Goal: Information Seeking & Learning: Learn about a topic

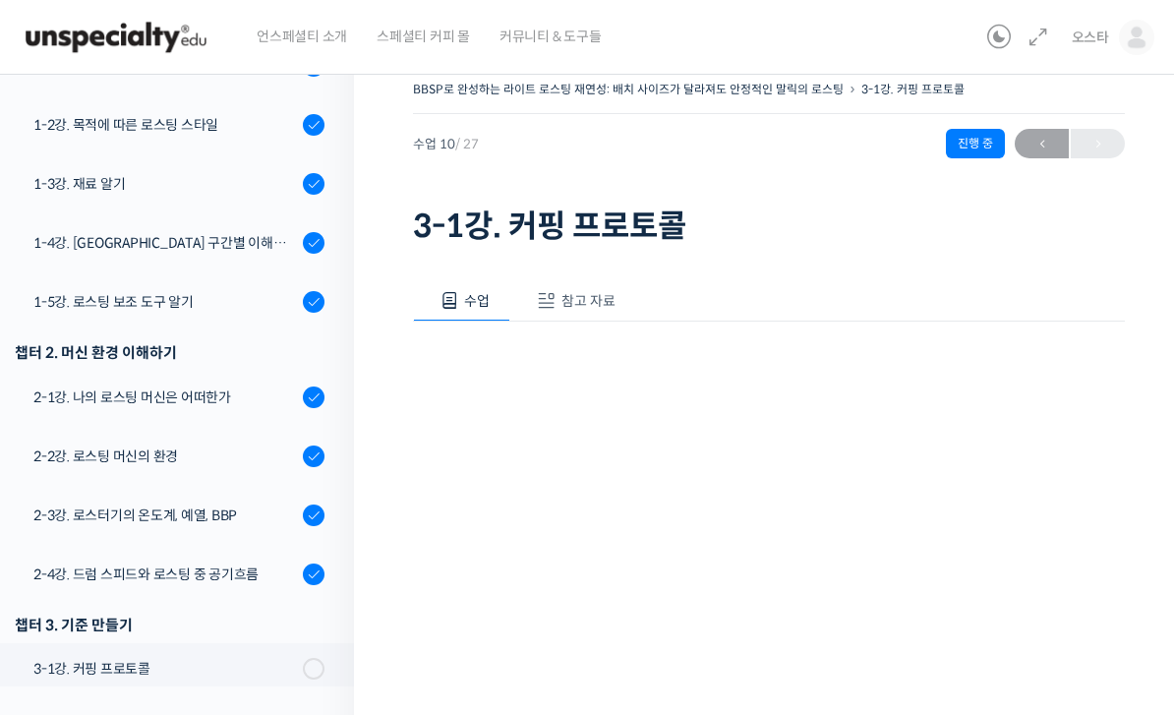
scroll to position [335, 0]
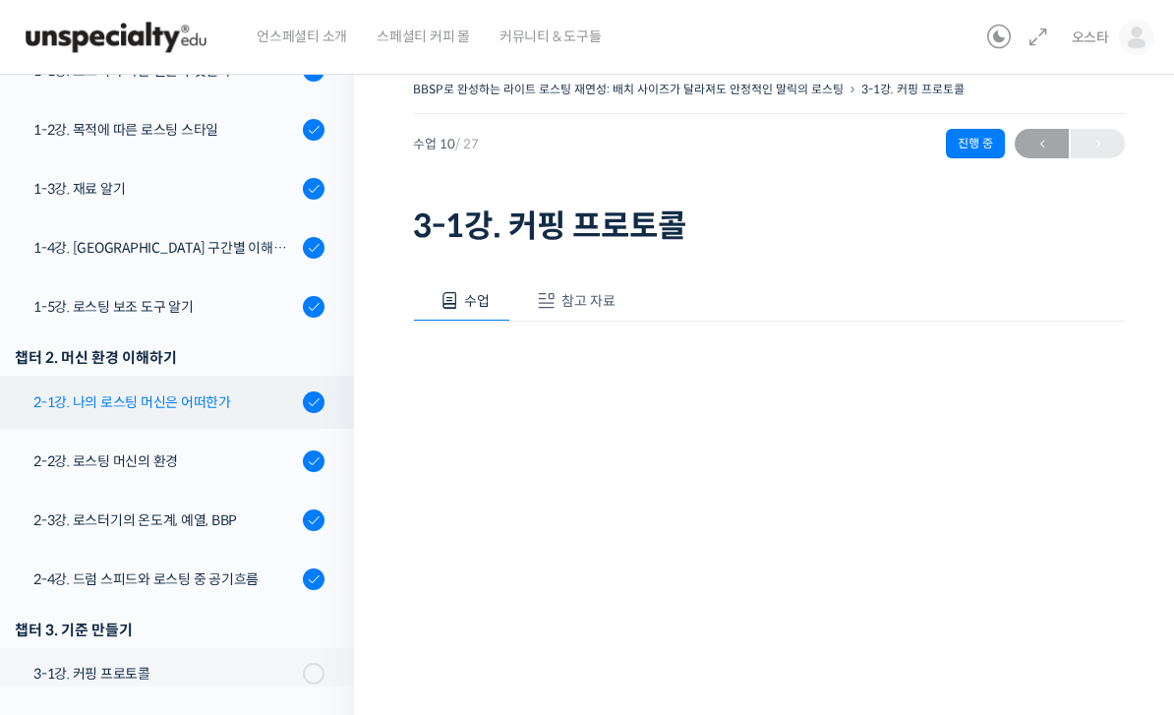
click at [148, 396] on div "2-1강. 나의 로스팅 머신은 어떠한가" at bounding box center [164, 402] width 263 height 22
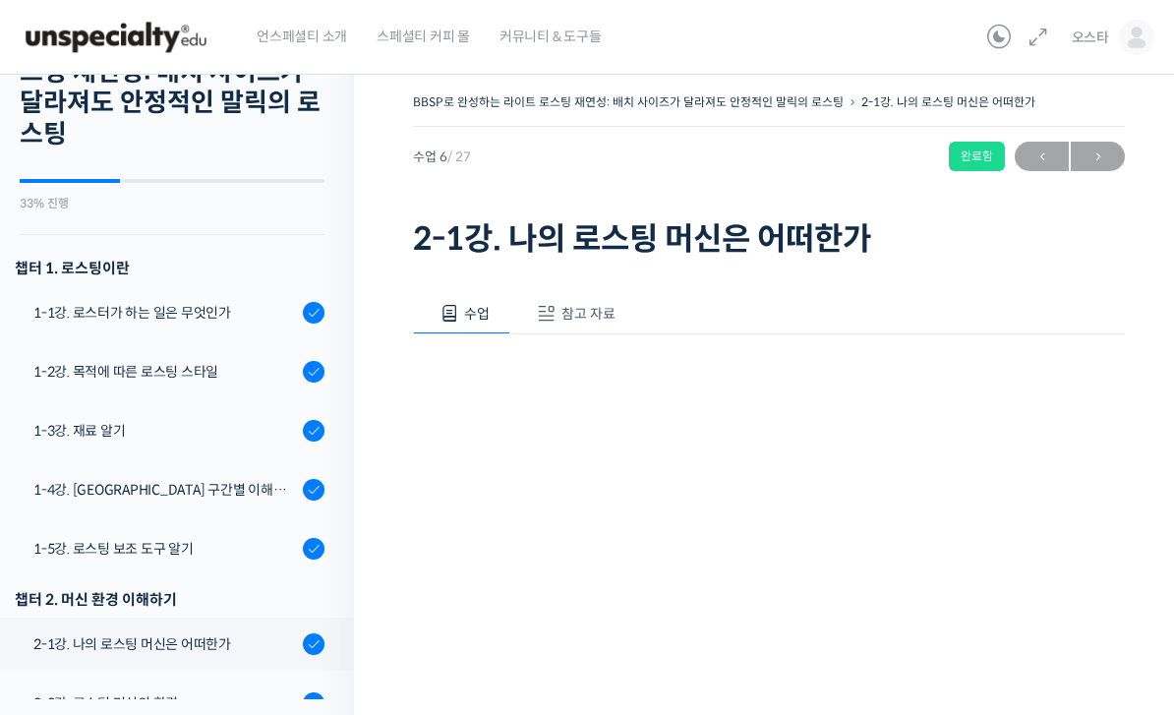
scroll to position [103, 0]
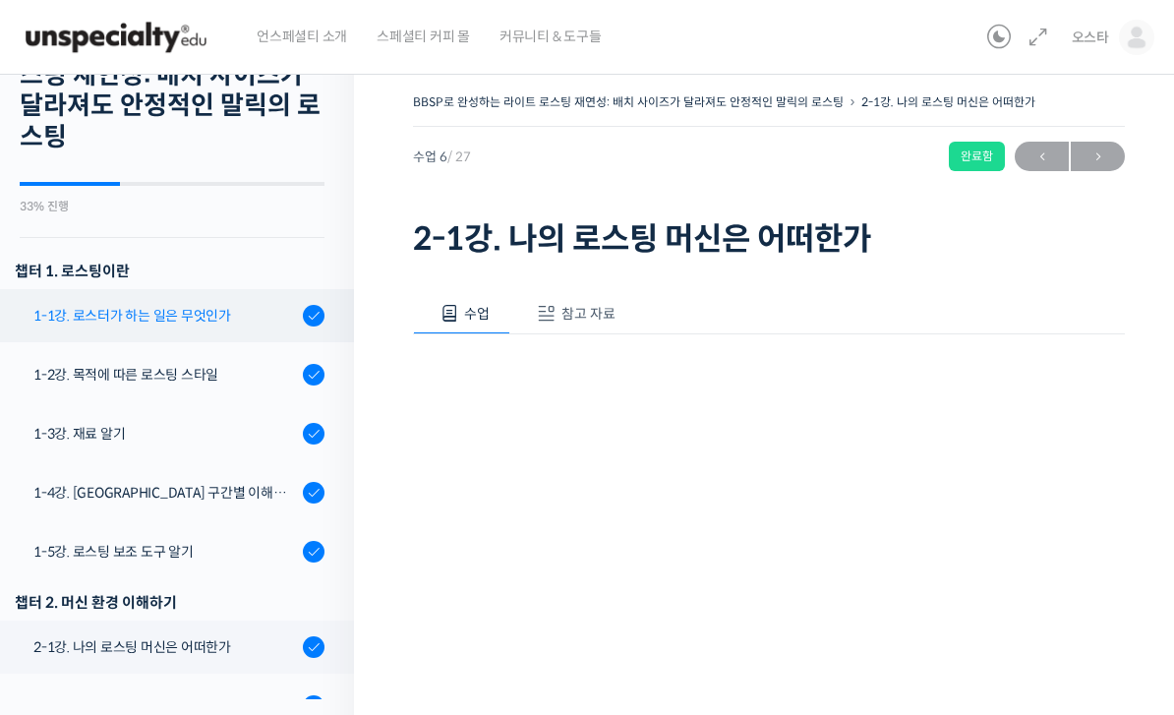
click at [133, 322] on div "1-1강. 로스터가 하는 일은 무엇인가" at bounding box center [164, 316] width 263 height 22
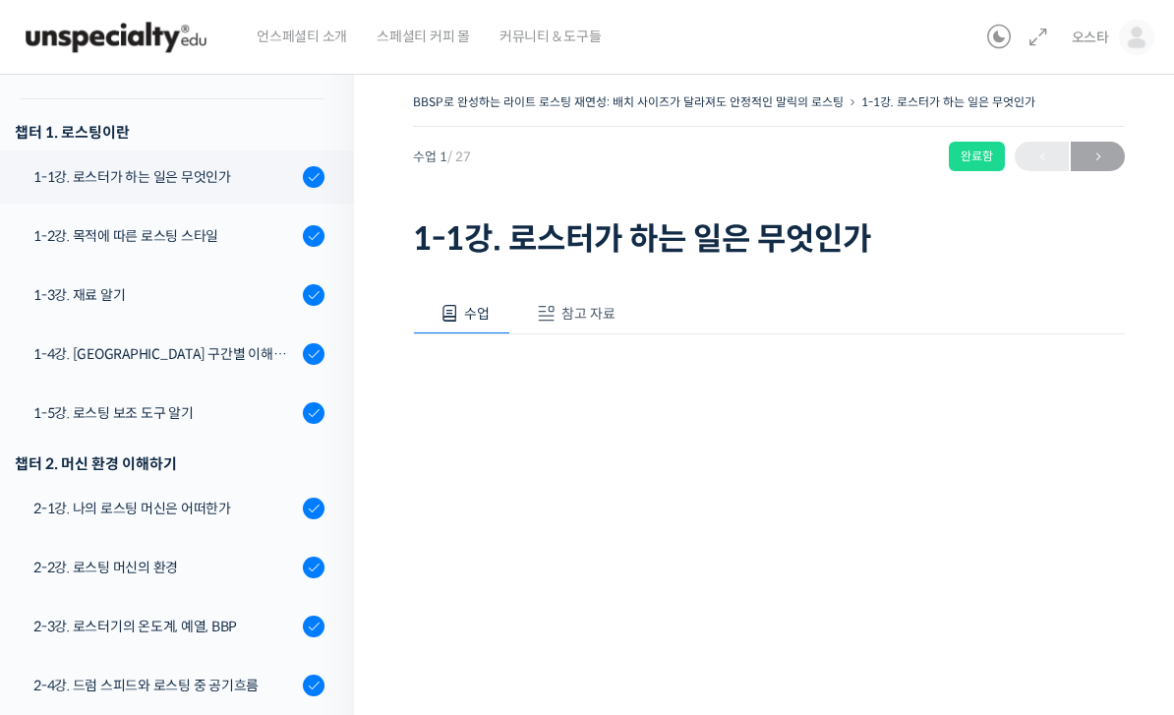
scroll to position [280, 0]
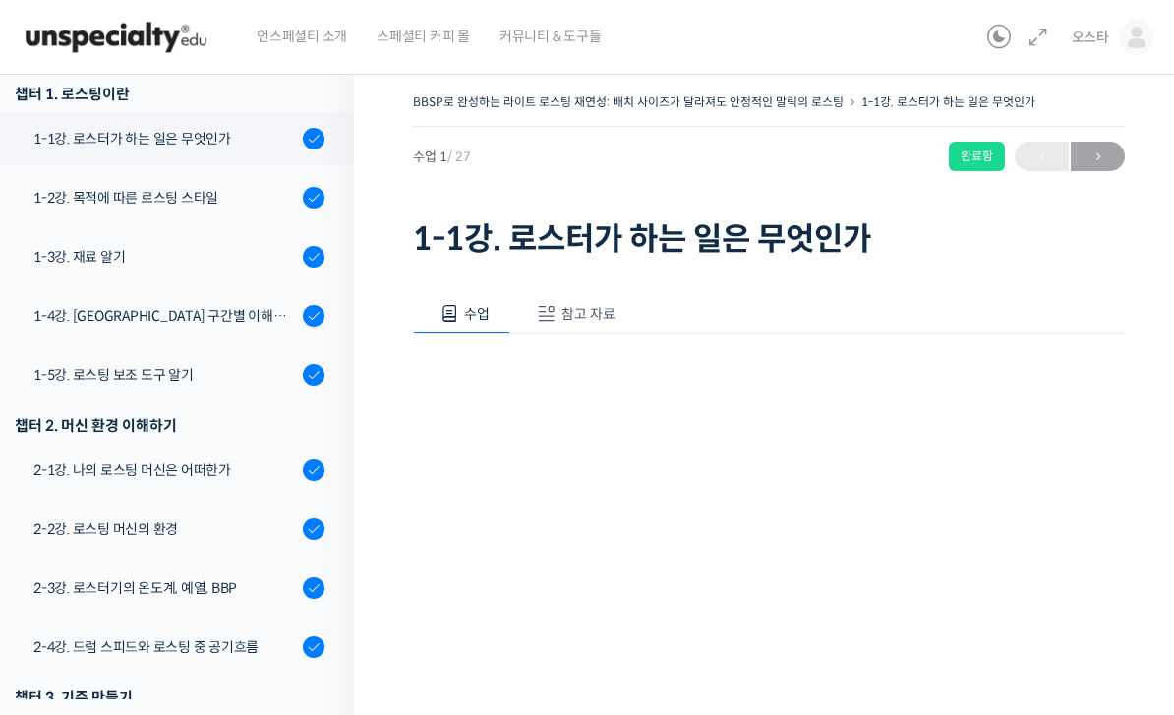
click at [571, 320] on span "참고 자료" at bounding box center [588, 314] width 54 height 18
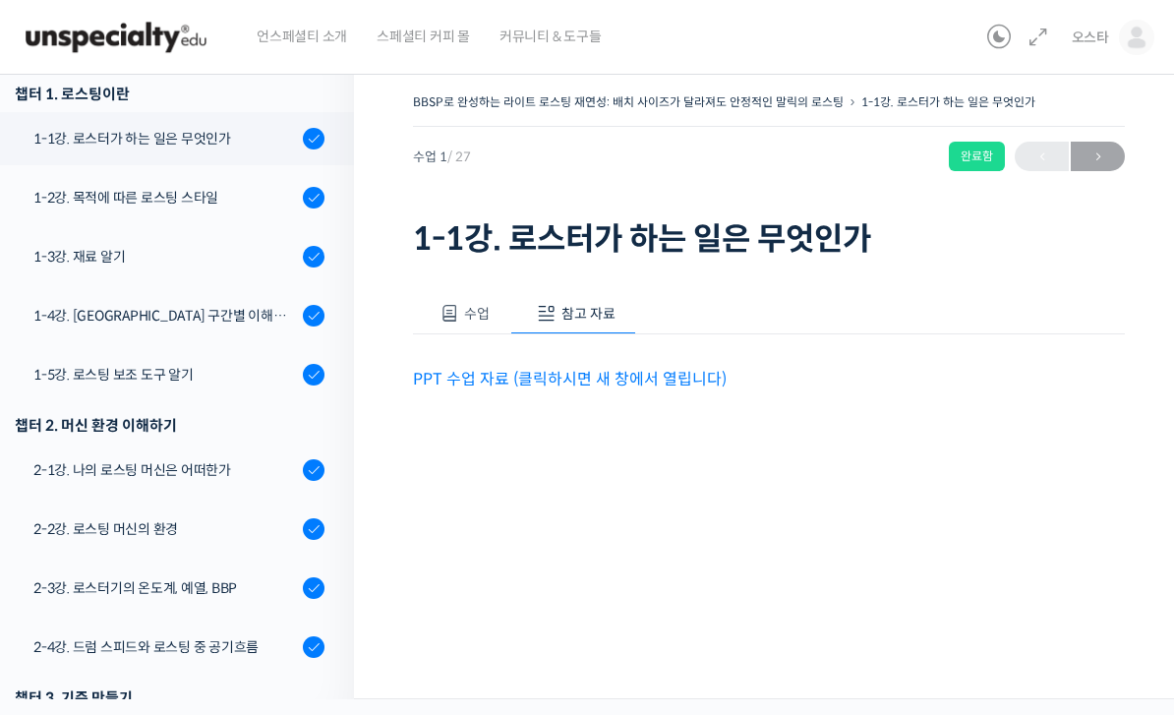
click at [460, 378] on link "PPT 수업 자료 (클릭하시면 새 창에서 열립니다)" at bounding box center [570, 379] width 314 height 21
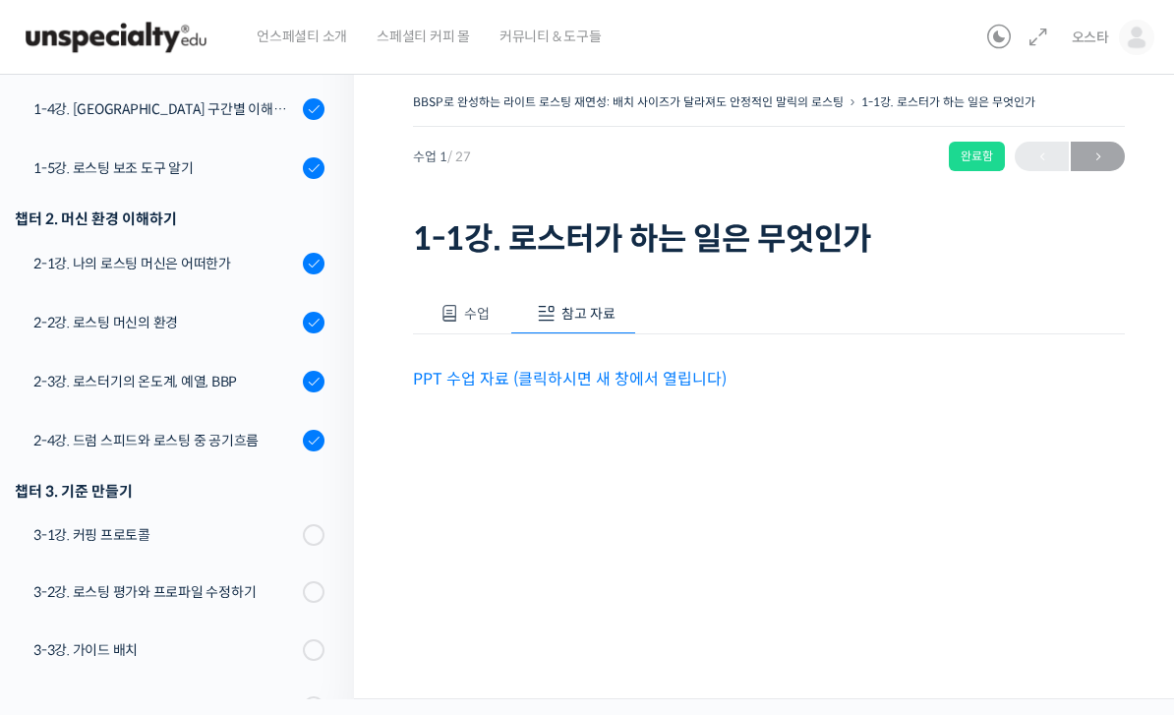
scroll to position [486, 0]
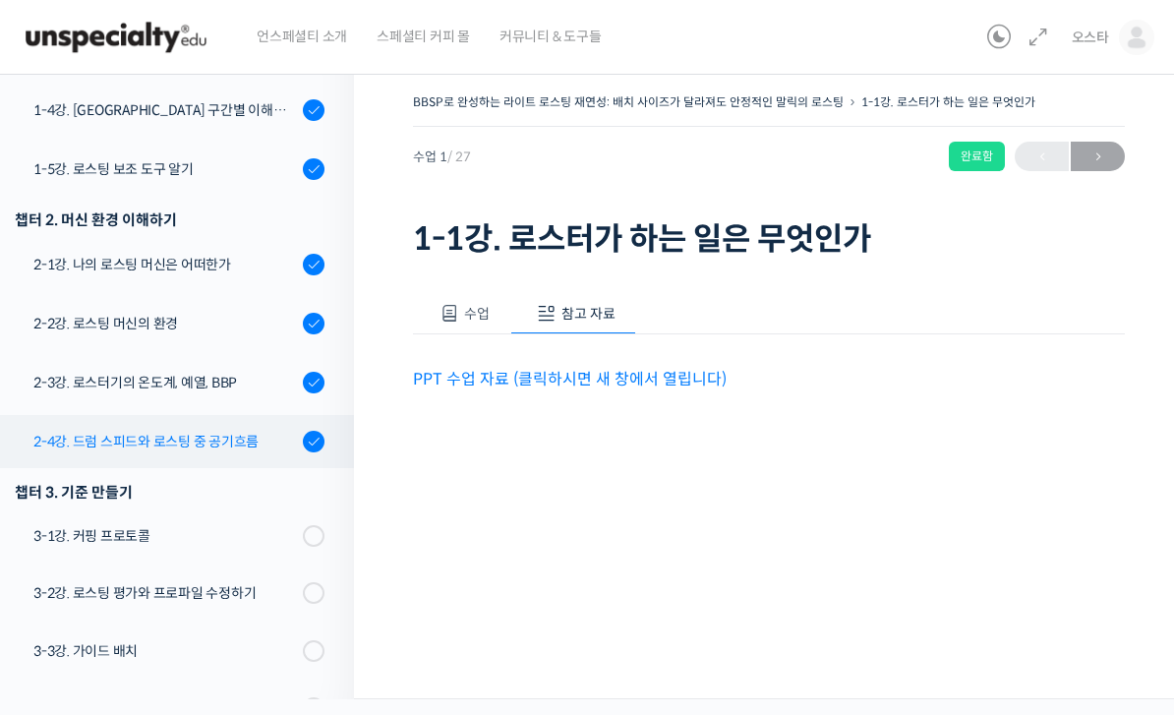
click at [133, 451] on link "2-4강. 드럼 스피드와 로스팅 중 공기흐름" at bounding box center [172, 441] width 364 height 53
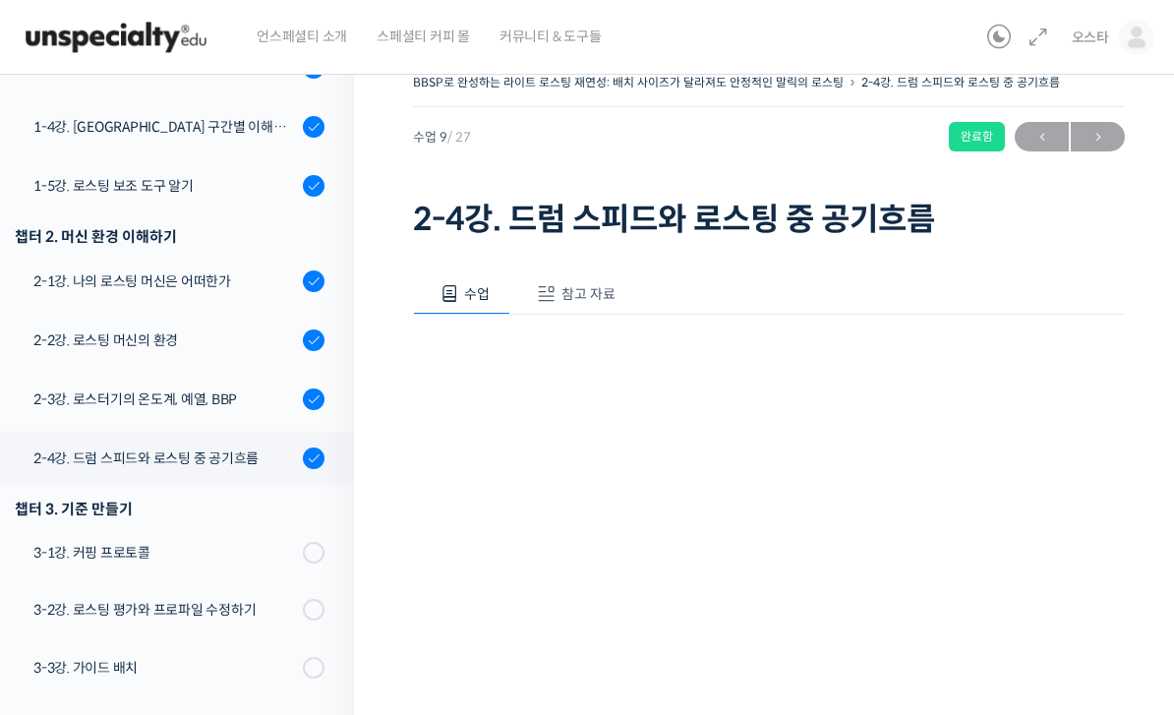
scroll to position [450, 0]
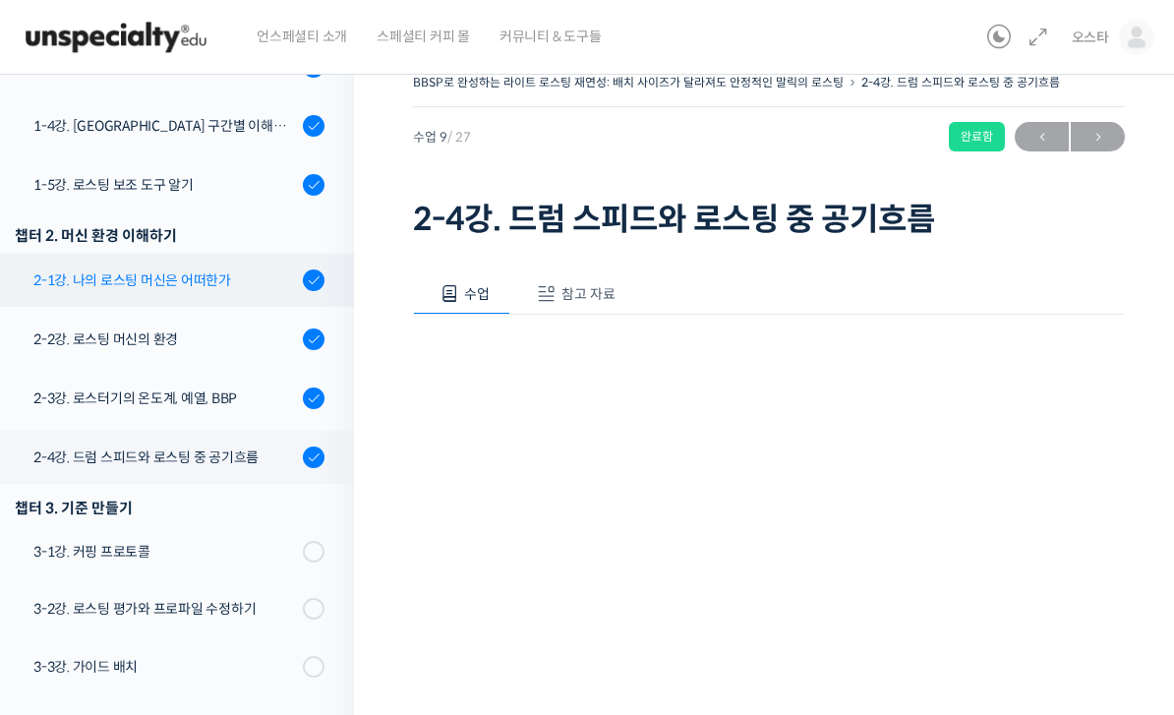
click at [112, 280] on div "2-1강. 나의 로스팅 머신은 어떠한가" at bounding box center [164, 280] width 263 height 22
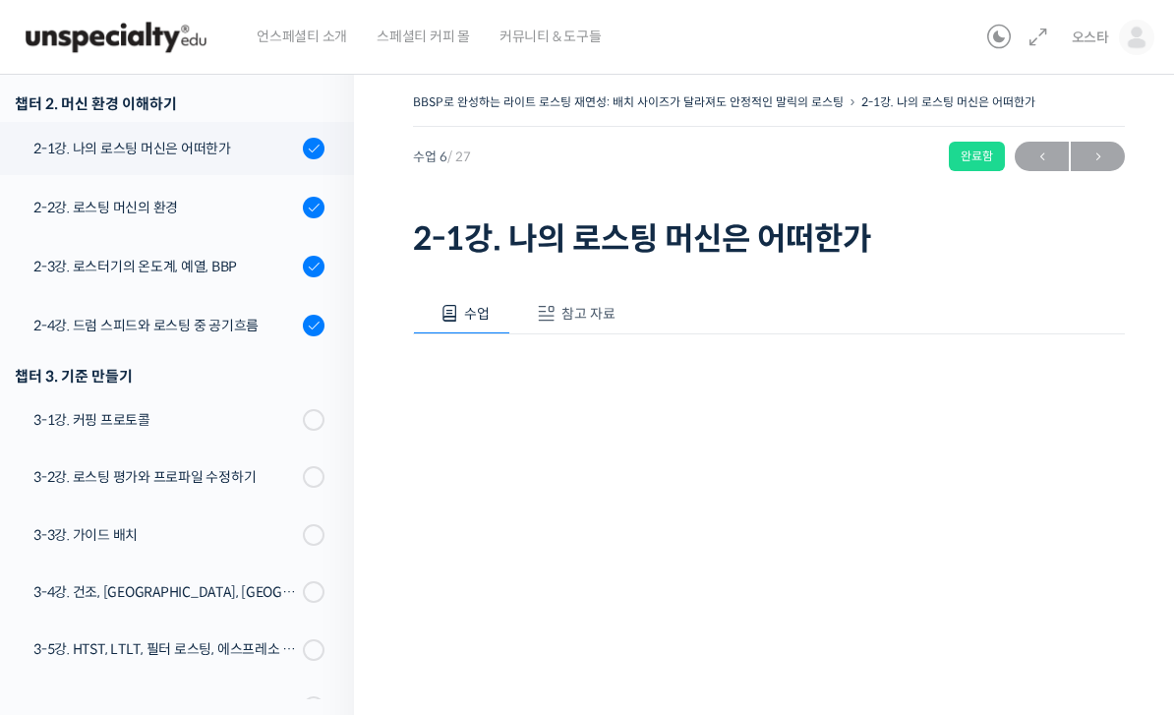
scroll to position [611, 0]
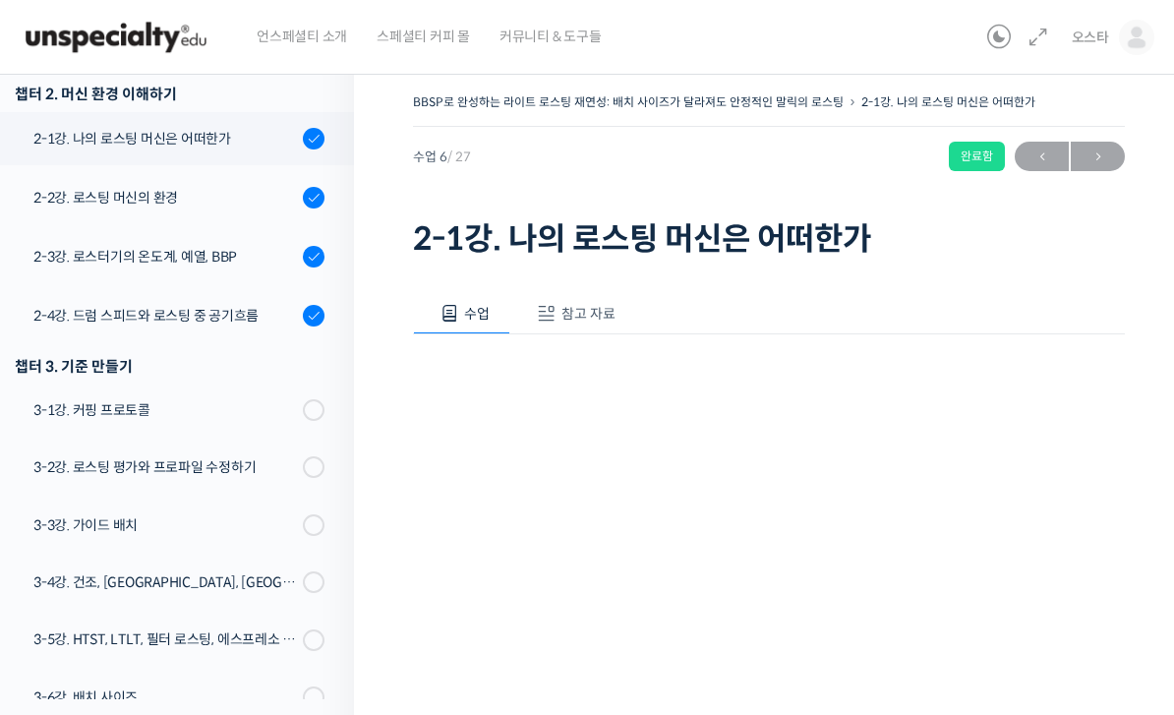
click at [563, 321] on span "참고 자료" at bounding box center [588, 314] width 54 height 18
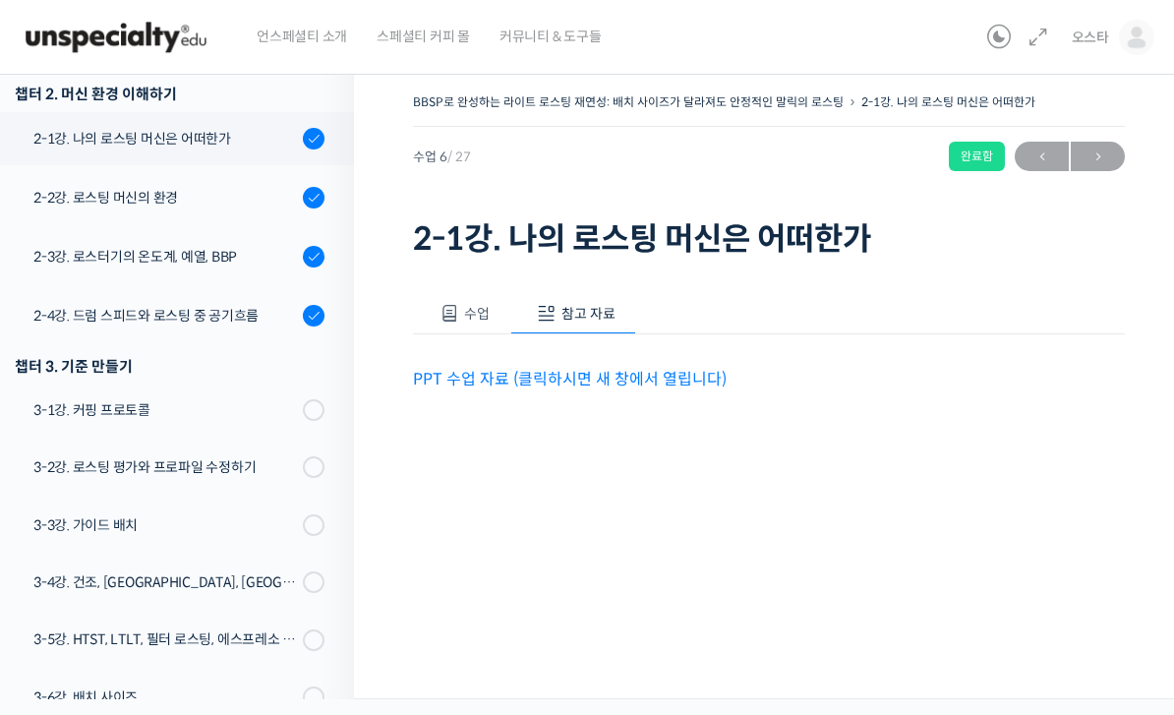
click at [670, 370] on link "PPT 수업 자료 (클릭하시면 새 창에서 열립니다)" at bounding box center [570, 379] width 314 height 21
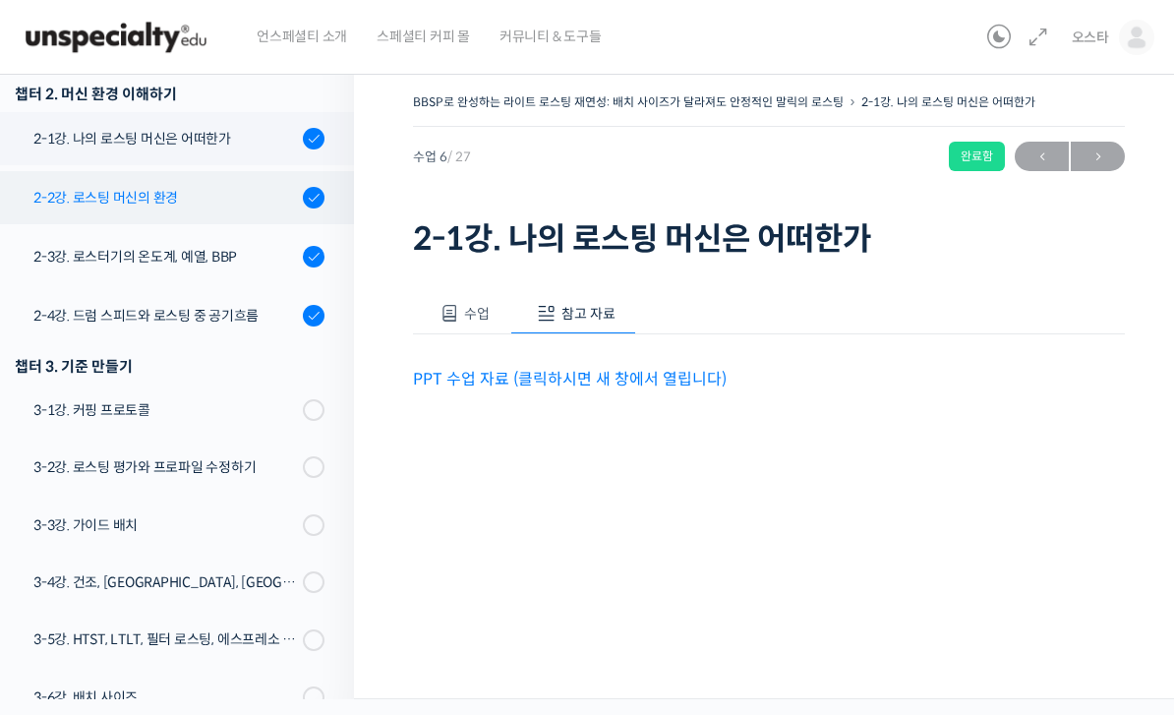
click at [198, 210] on link "2-2강. 로스팅 머신의 환경" at bounding box center [172, 197] width 364 height 53
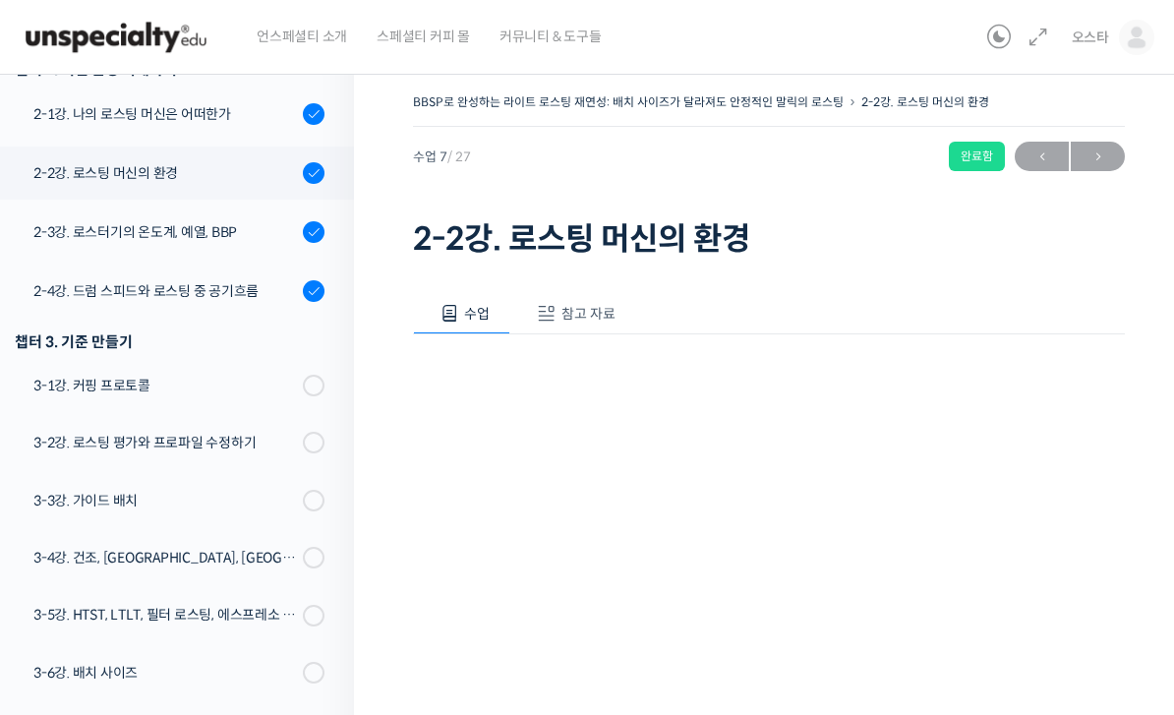
scroll to position [707, 0]
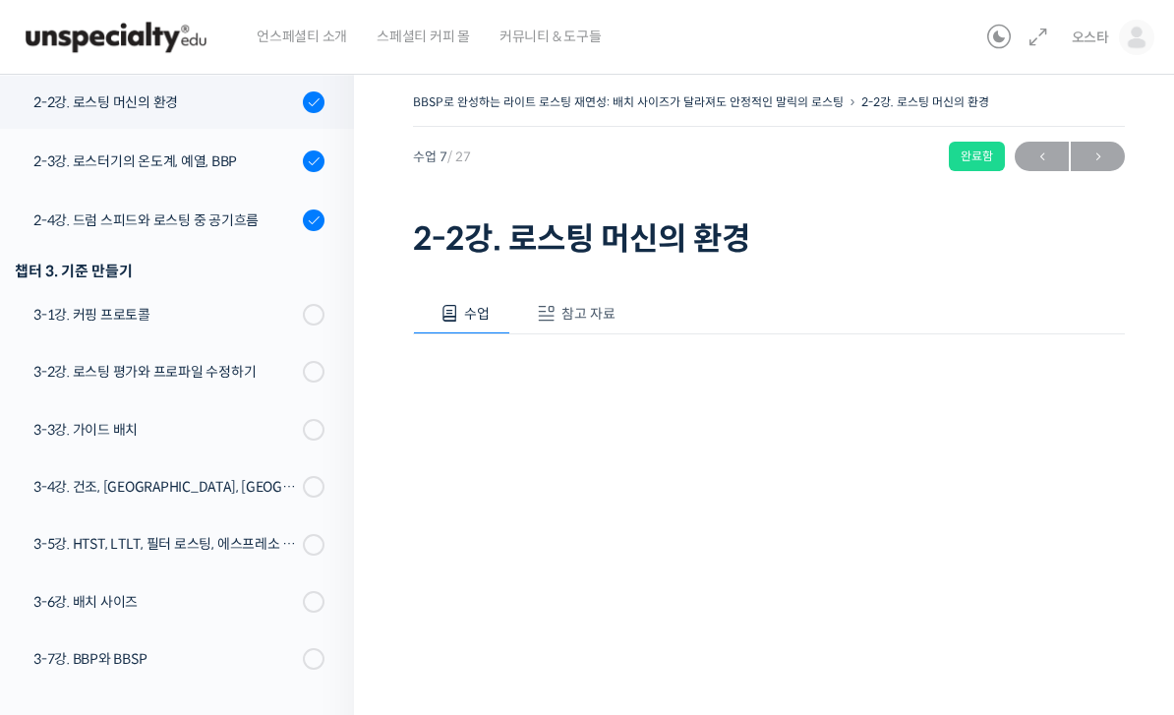
click at [578, 295] on button "참고 자료" at bounding box center [573, 313] width 126 height 41
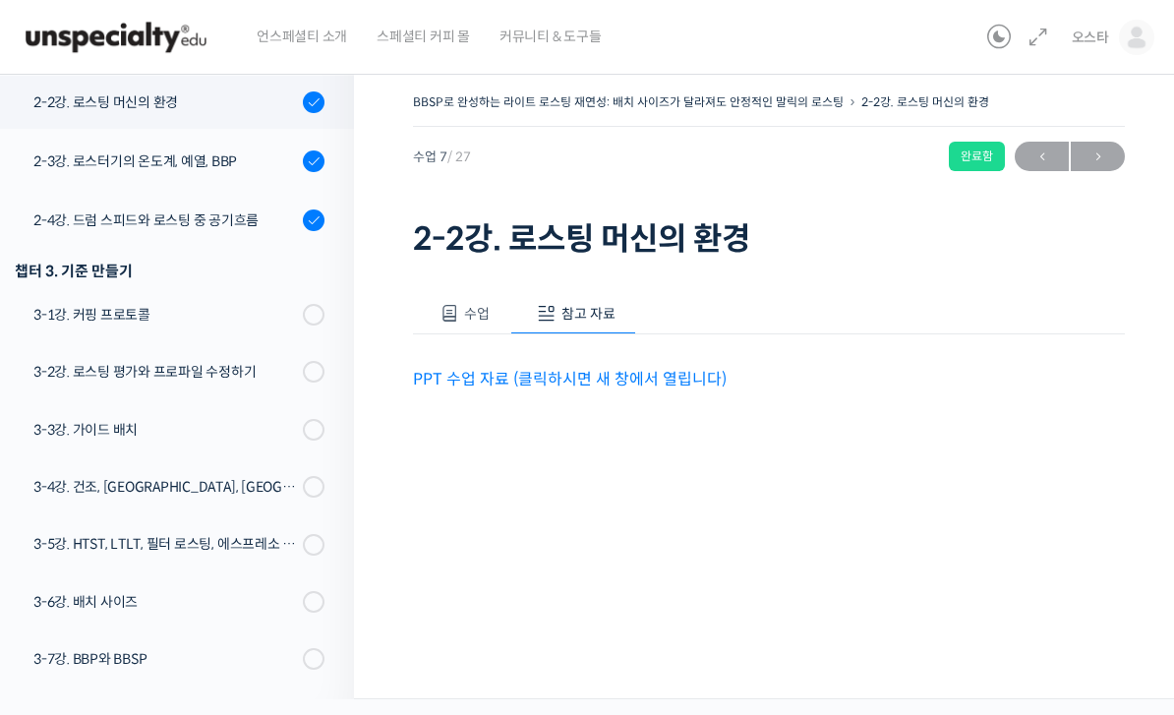
click at [659, 361] on div "PPT 수업 자료 (클릭하시면 새 창에서 열립니다)" at bounding box center [769, 363] width 712 height 58
click at [614, 370] on link "PPT 수업 자료 (클릭하시면 새 창에서 열립니다)" at bounding box center [570, 379] width 314 height 21
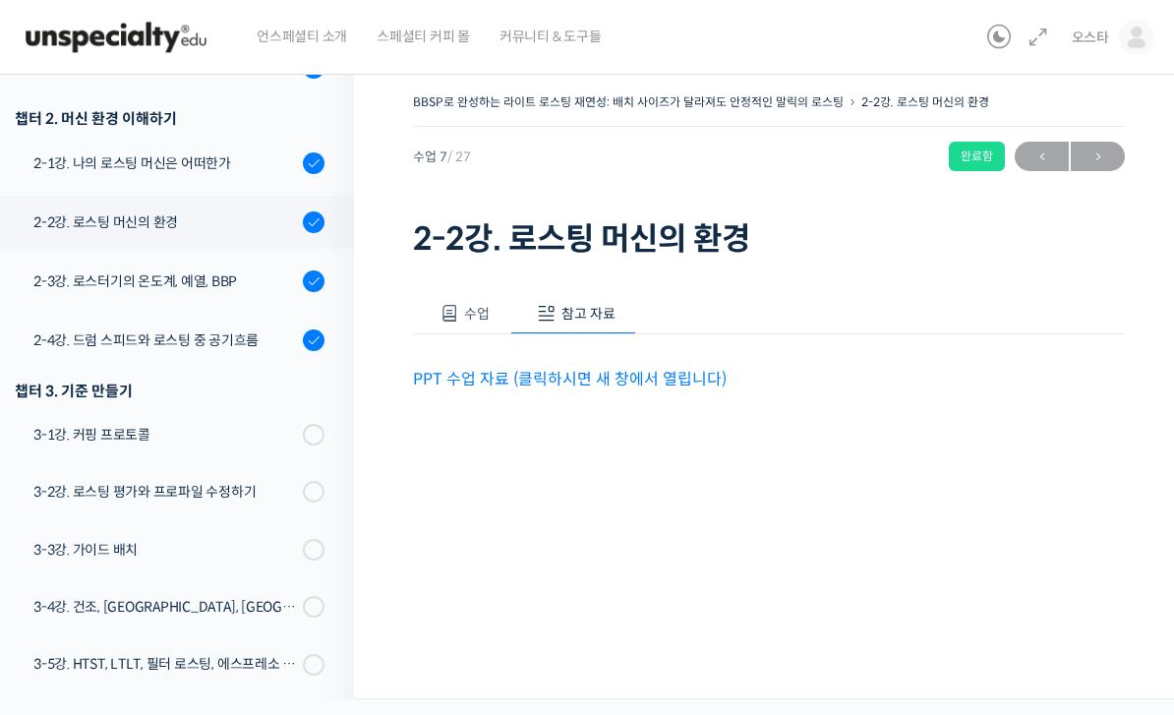
scroll to position [588, 0]
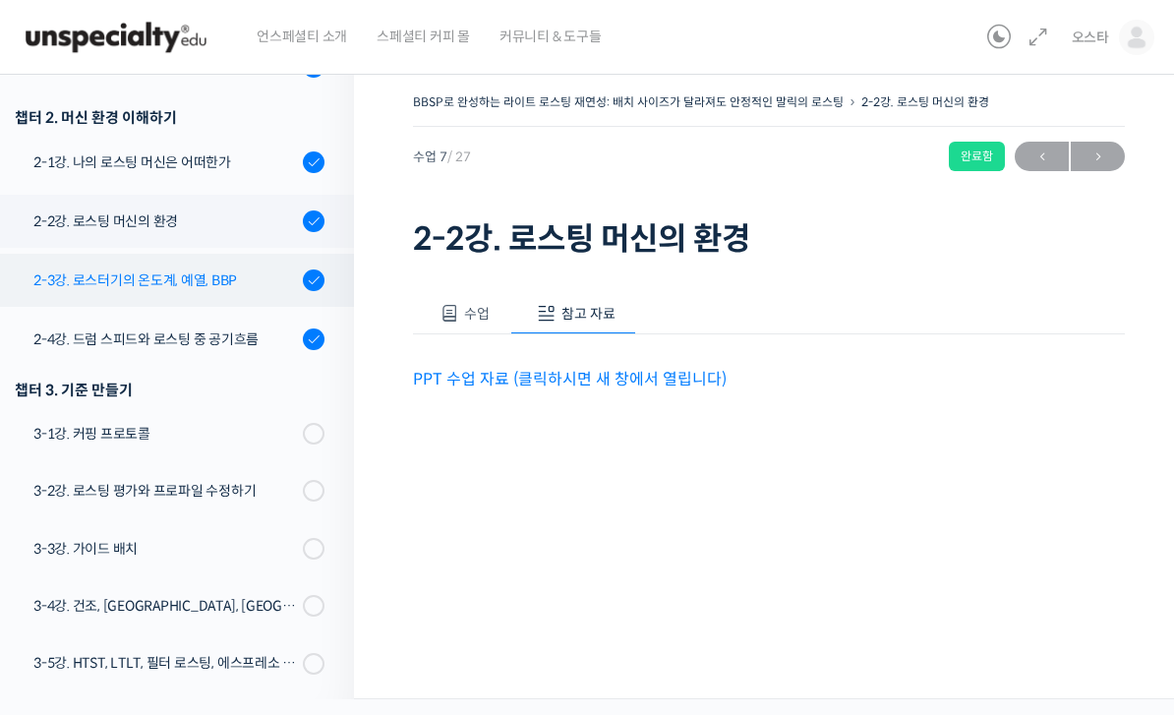
click at [243, 271] on div "2-3강. 로스터기의 온도계, 예열, BBP" at bounding box center [164, 280] width 263 height 22
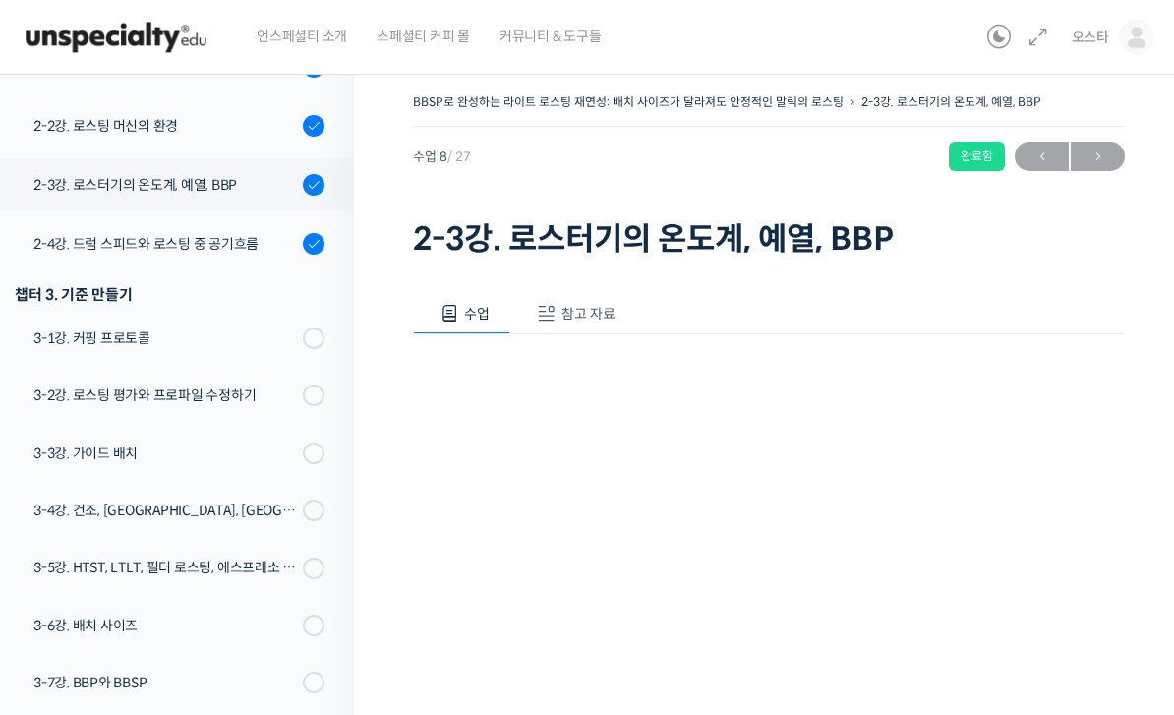
scroll to position [766, 0]
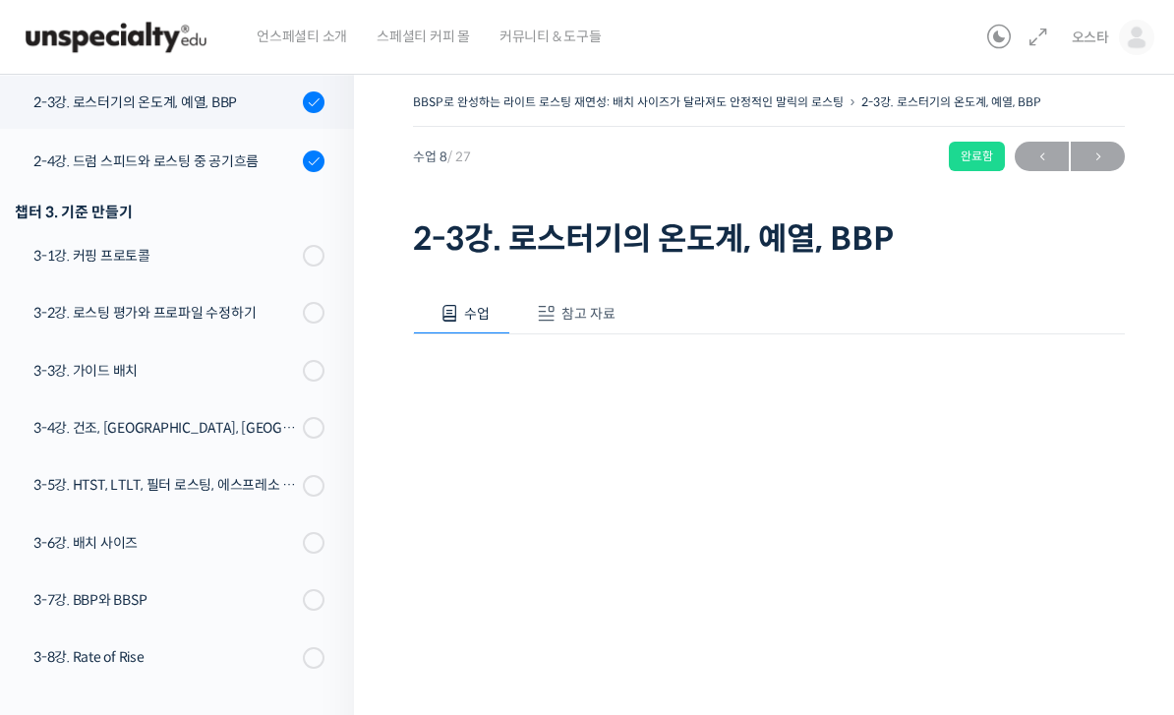
click at [594, 310] on span "참고 자료" at bounding box center [588, 314] width 54 height 18
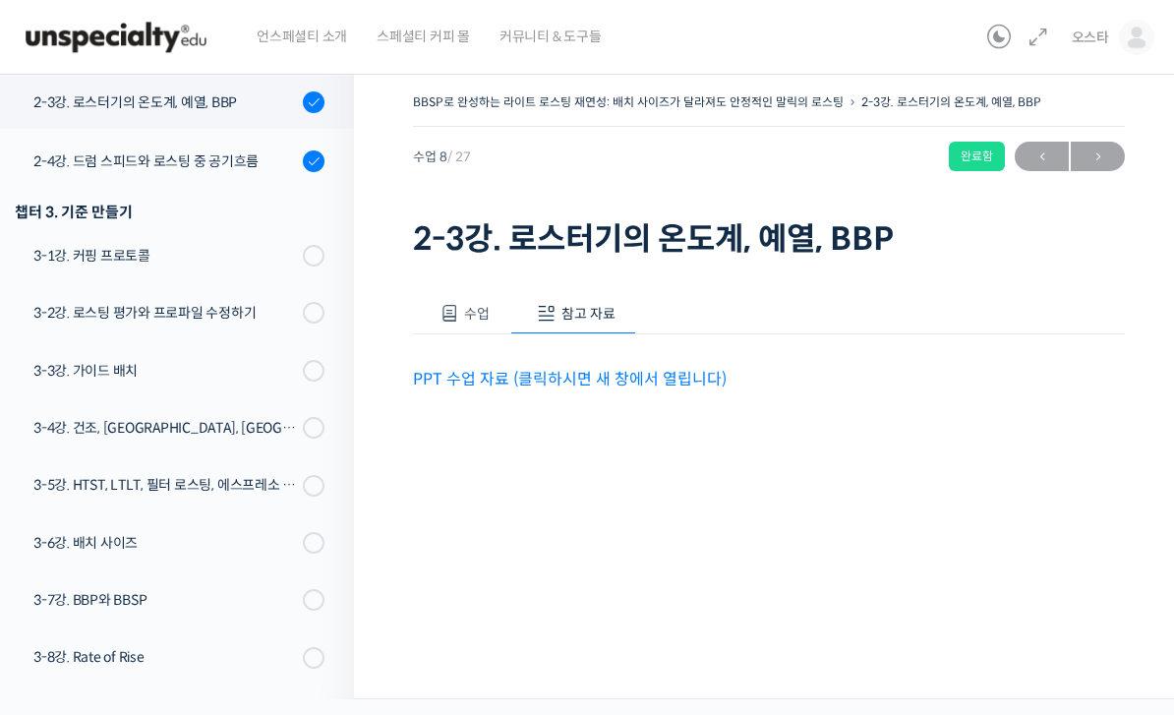
click at [568, 375] on link "PPT 수업 자료 (클릭하시면 새 창에서 열립니다)" at bounding box center [570, 379] width 314 height 21
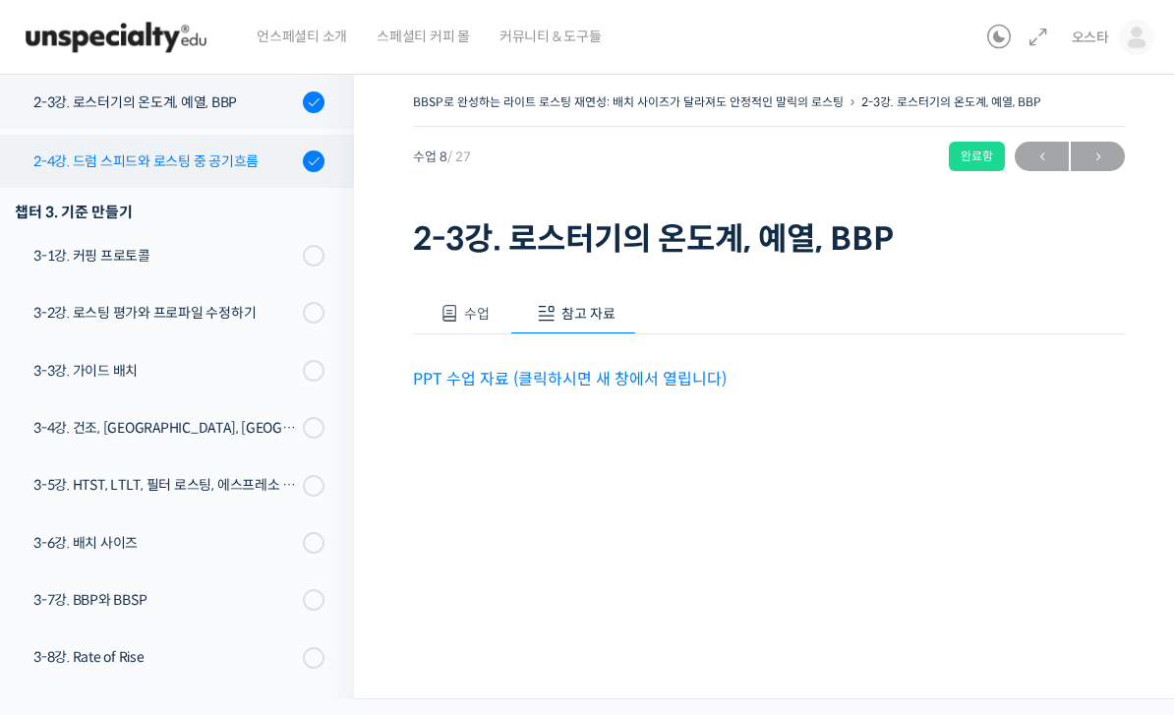
click at [206, 169] on div "2-4강. 드럼 스피드와 로스팅 중 공기흐름" at bounding box center [164, 161] width 263 height 22
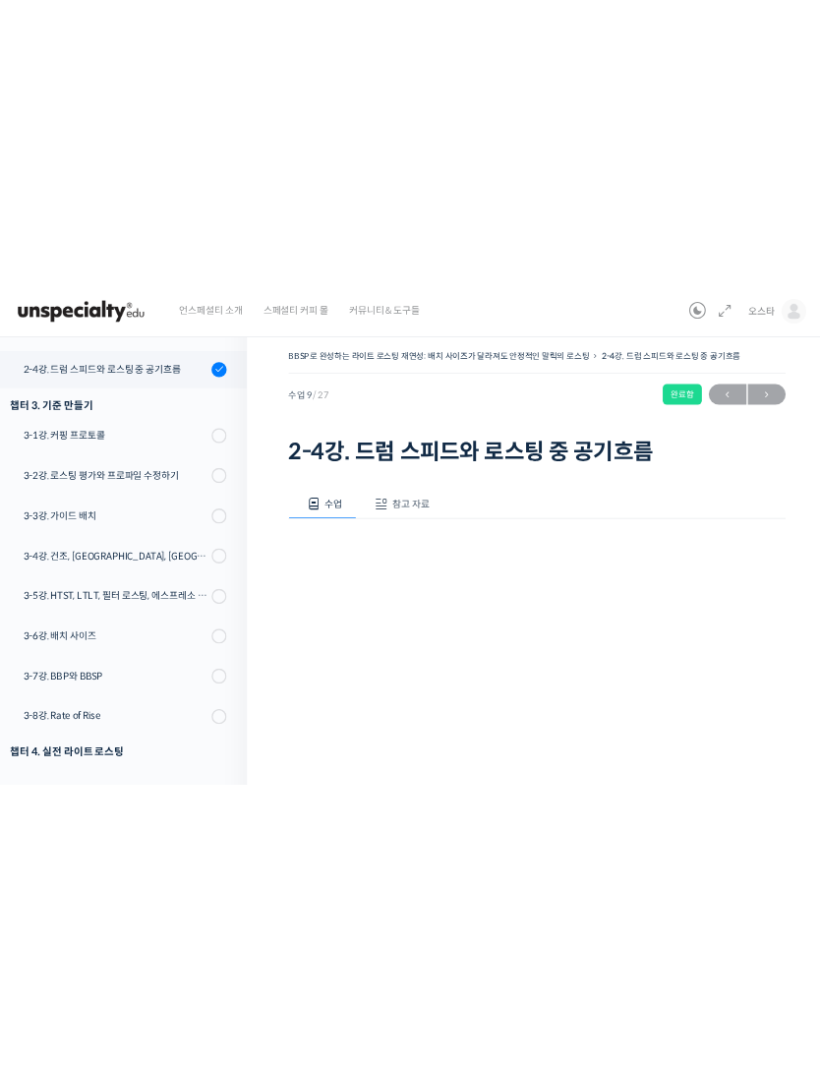
scroll to position [825, 0]
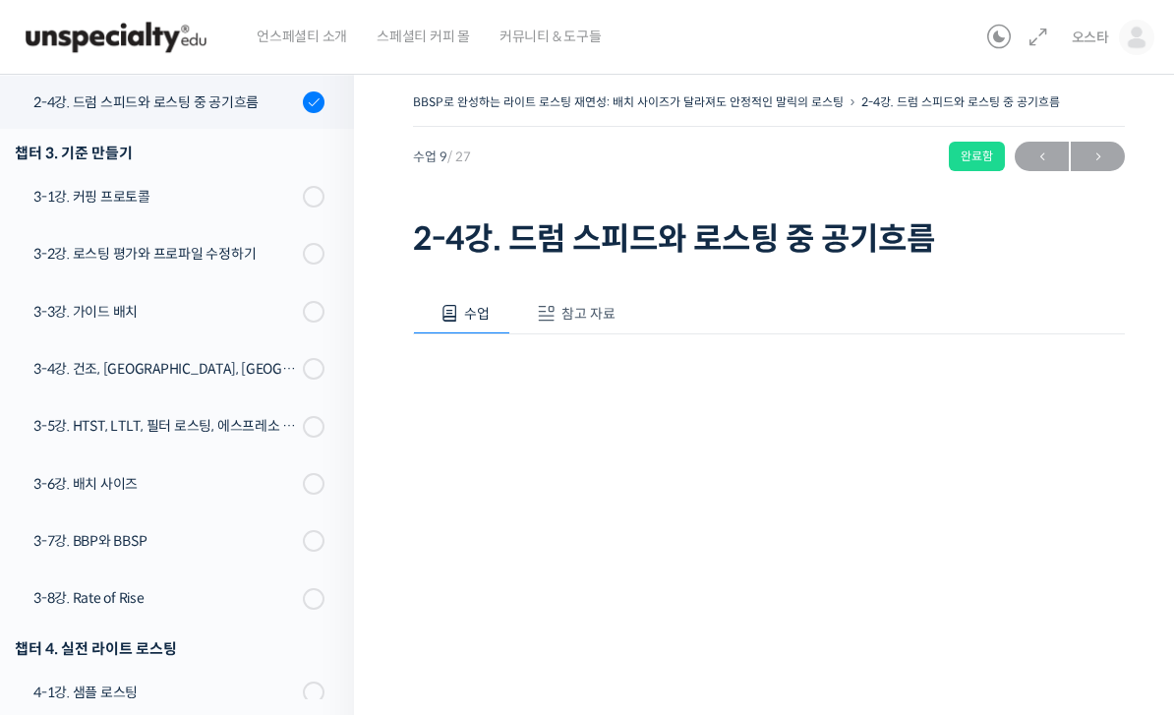
click at [587, 312] on span "참고 자료" at bounding box center [588, 314] width 54 height 18
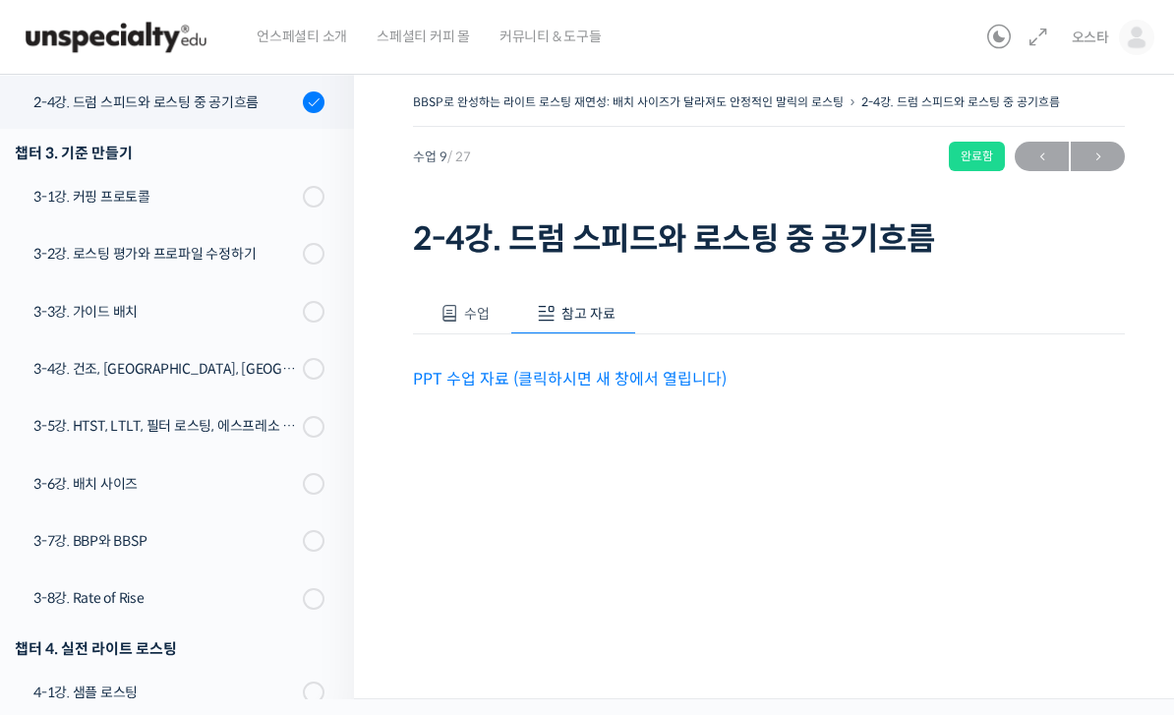
click at [556, 383] on link "PPT 수업 자료 (클릭하시면 새 창에서 열립니다)" at bounding box center [570, 379] width 314 height 21
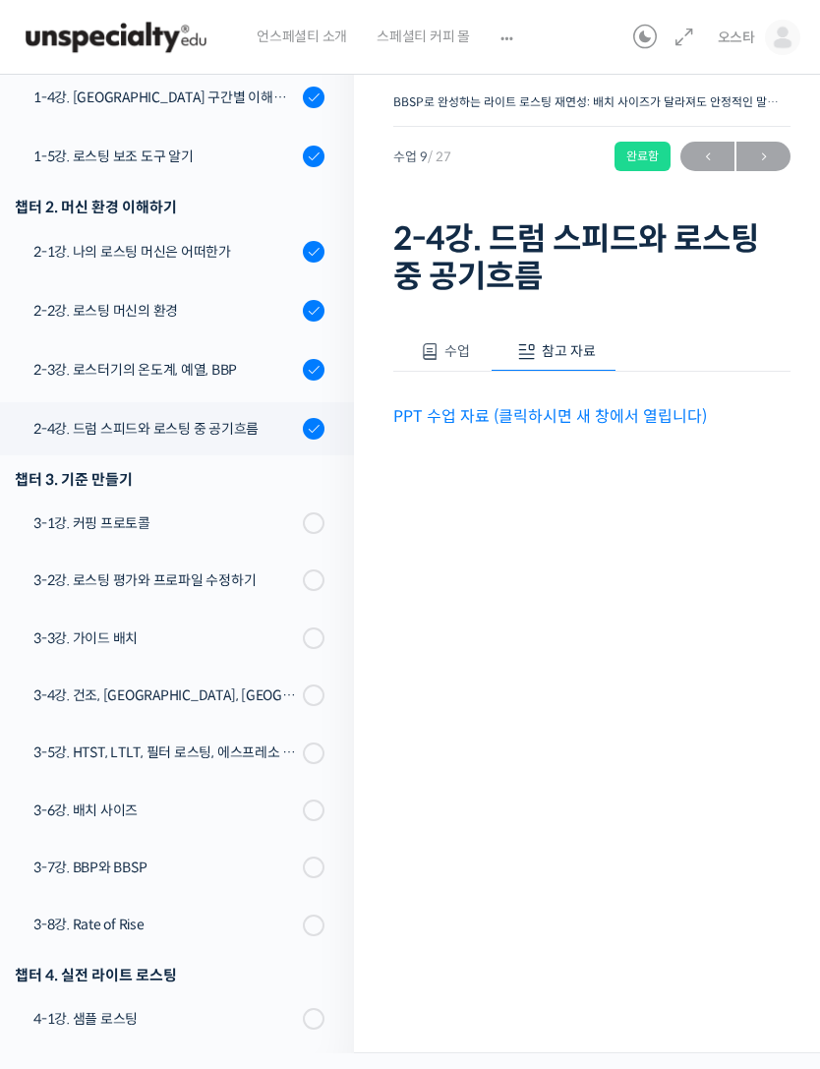
scroll to position [499, 0]
click at [216, 431] on div "2-4강. 드럼 스피드와 로스팅 중 공기흐름" at bounding box center [164, 428] width 263 height 22
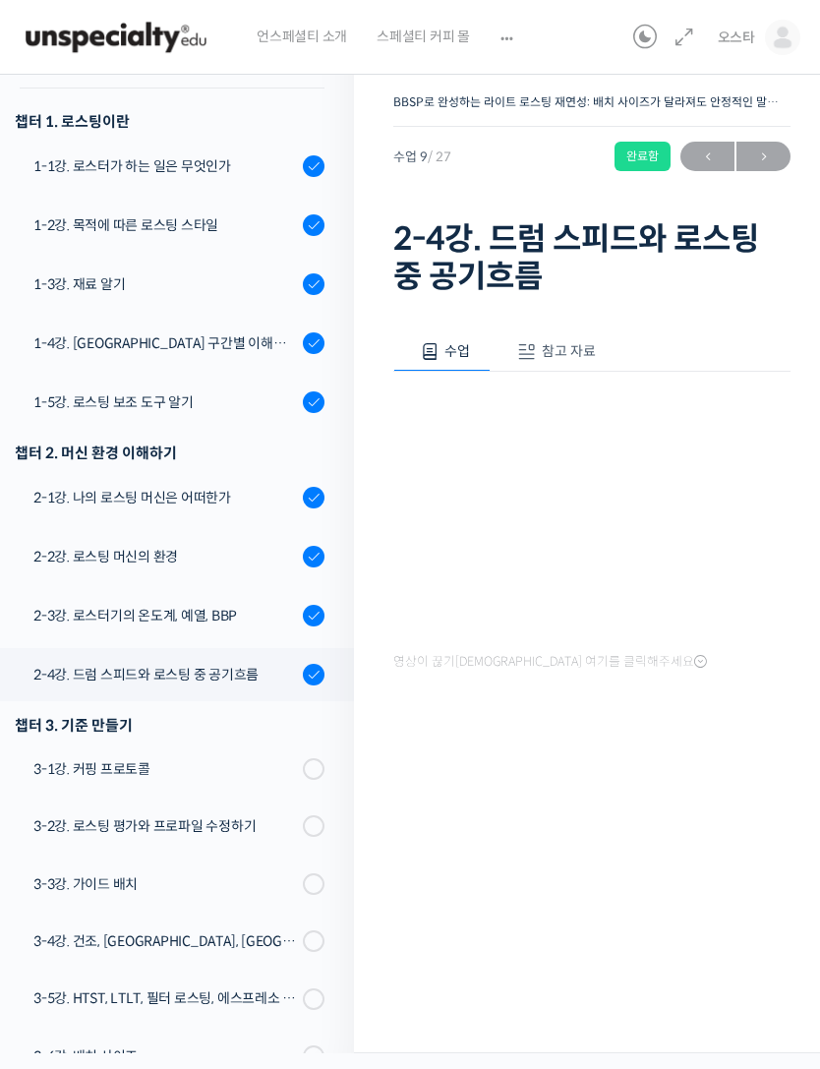
scroll to position [254, 0]
click at [223, 399] on div "1-5강. 로스팅 보조 도구 알기" at bounding box center [164, 401] width 263 height 22
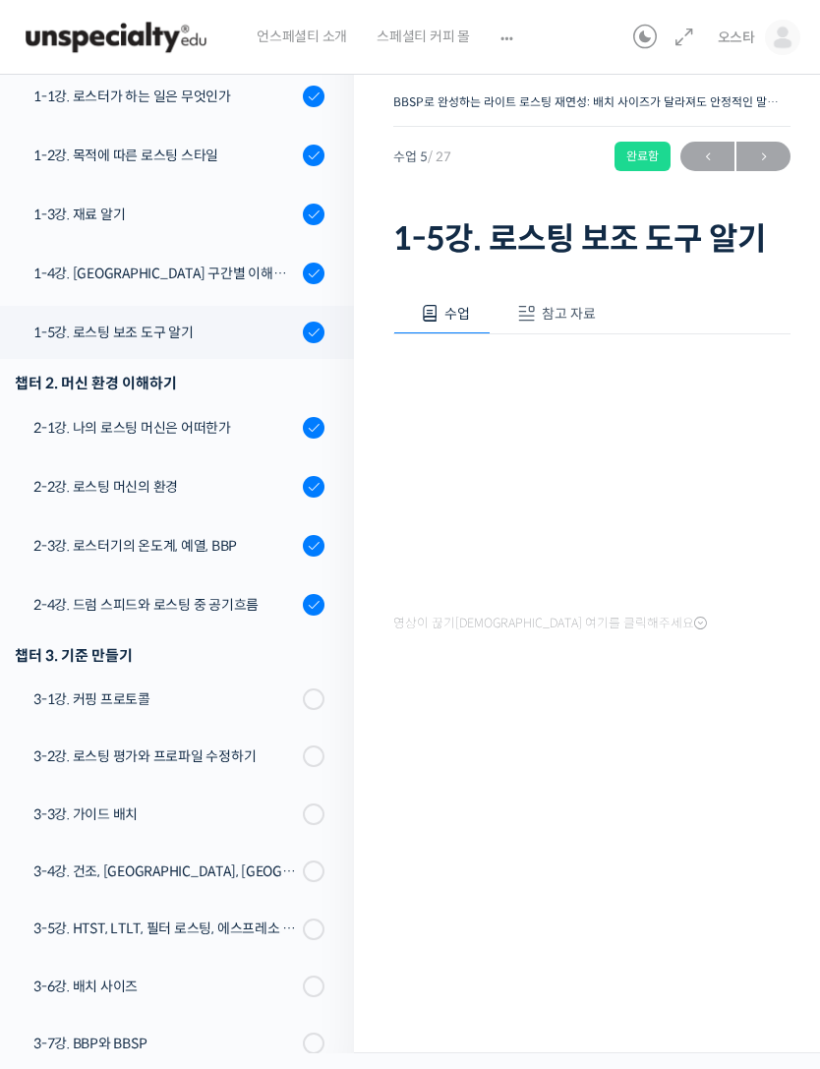
scroll to position [244, 0]
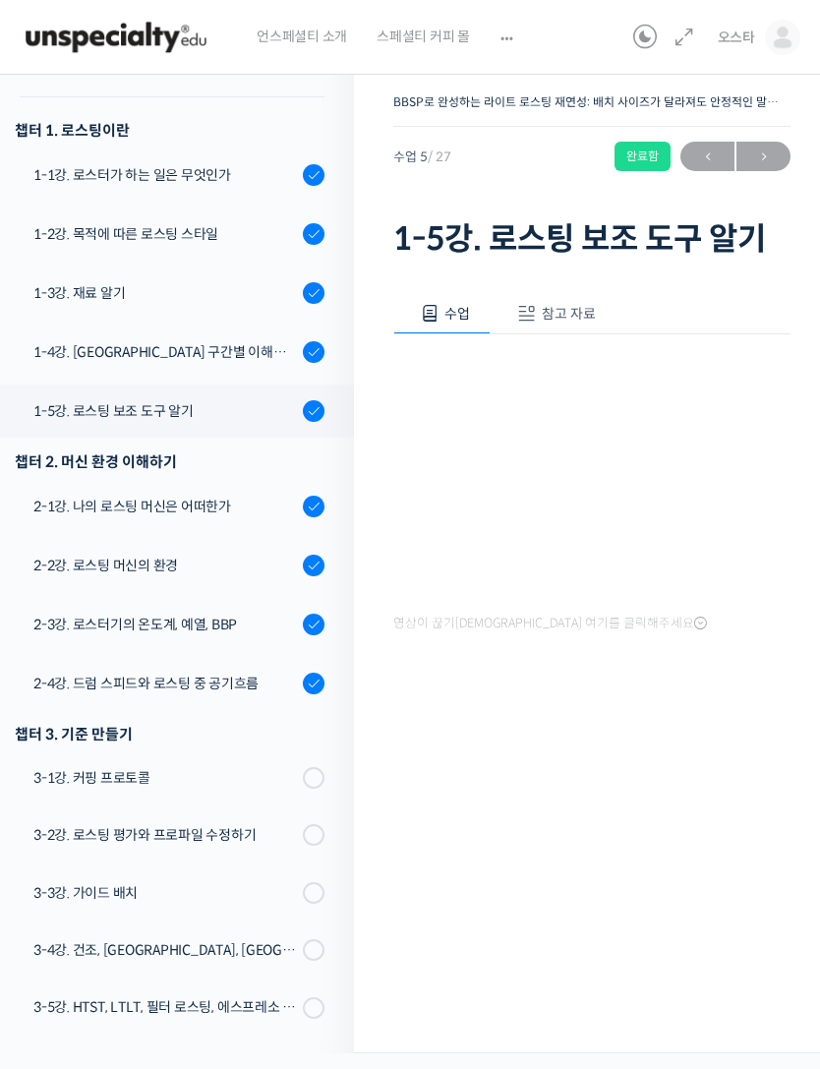
click at [217, 186] on link "1-1강. 로스터가 하는 일은 무엇인가" at bounding box center [172, 174] width 364 height 53
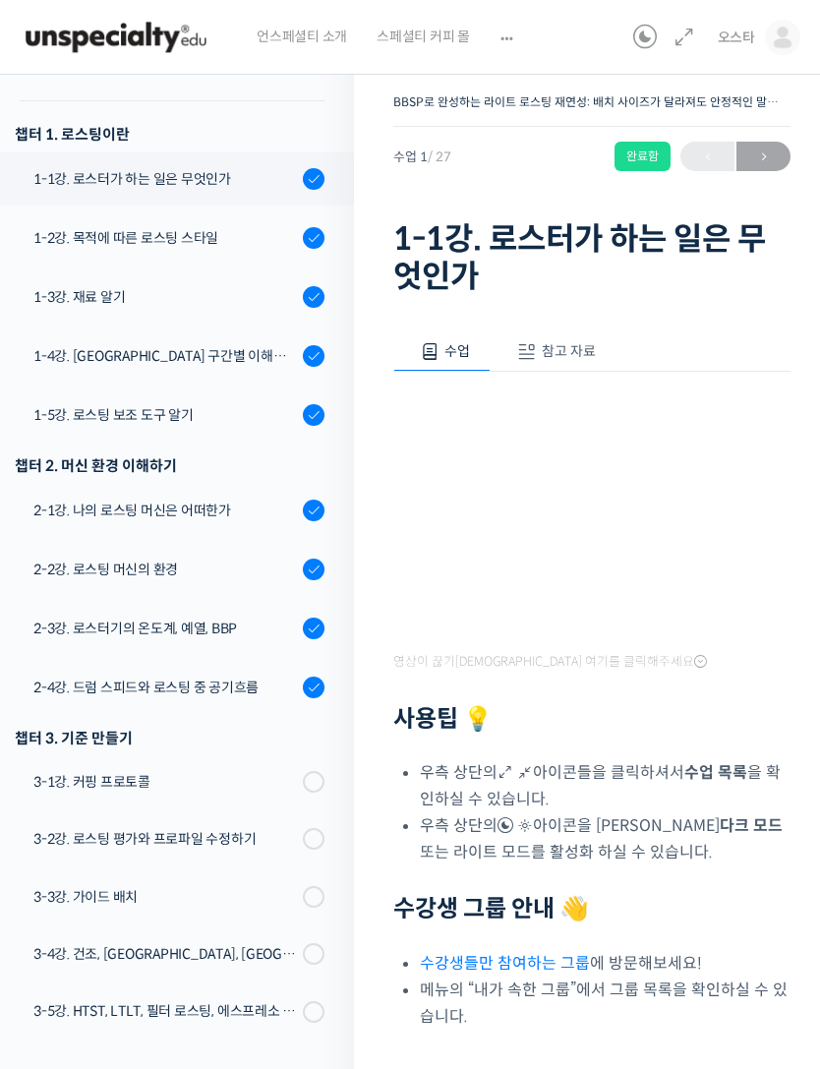
scroll to position [280, 0]
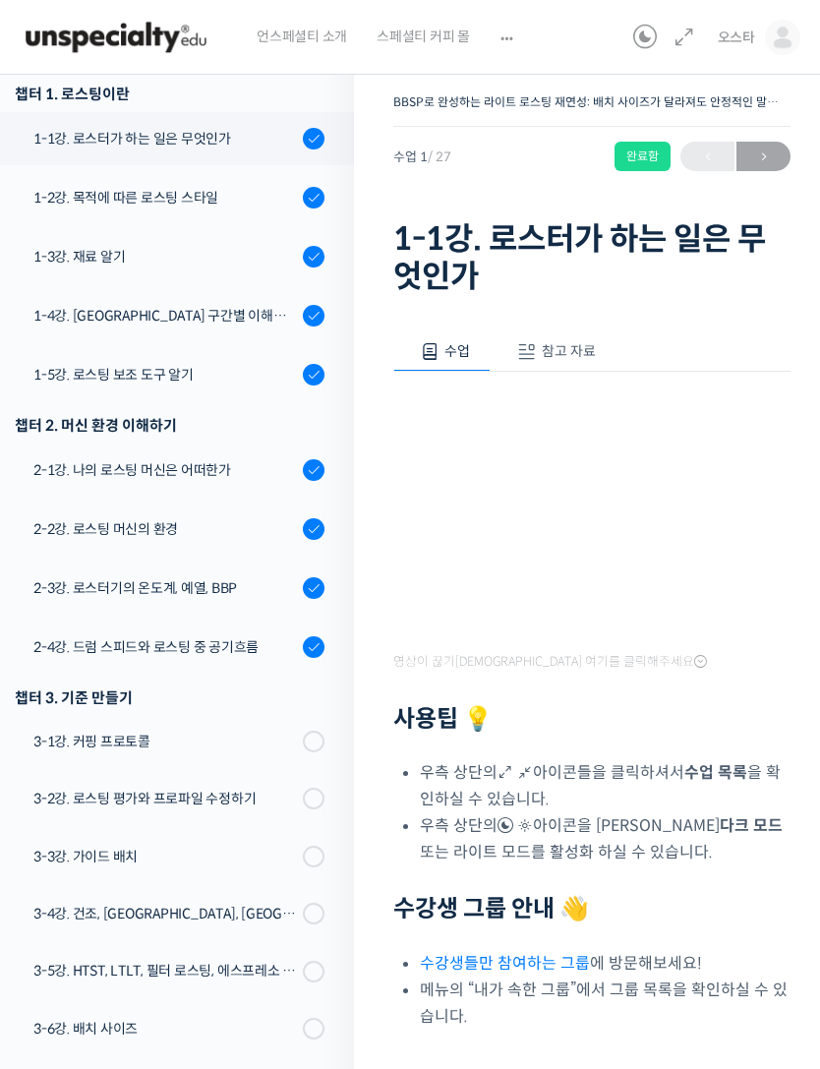
click at [562, 343] on span "참고 자료" at bounding box center [569, 351] width 54 height 18
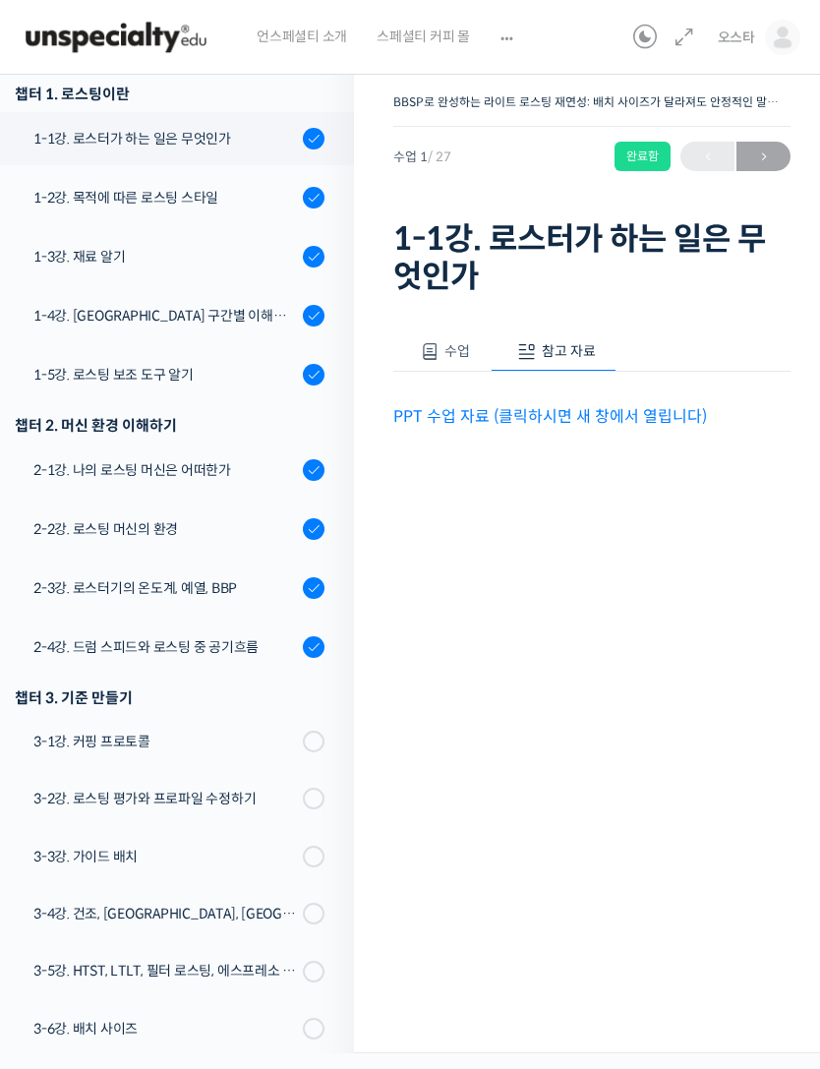
click at [539, 406] on link "PPT 수업 자료 (클릭하시면 새 창에서 열립니다)" at bounding box center [550, 416] width 314 height 21
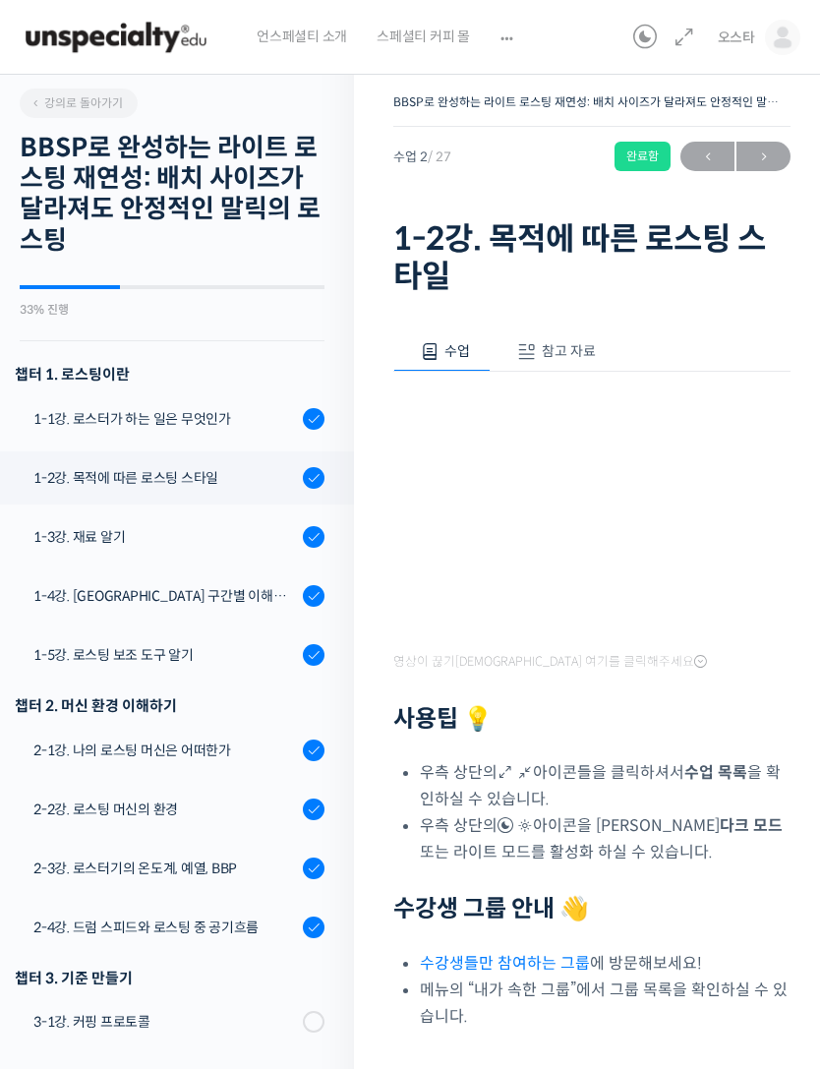
scroll to position [345, 0]
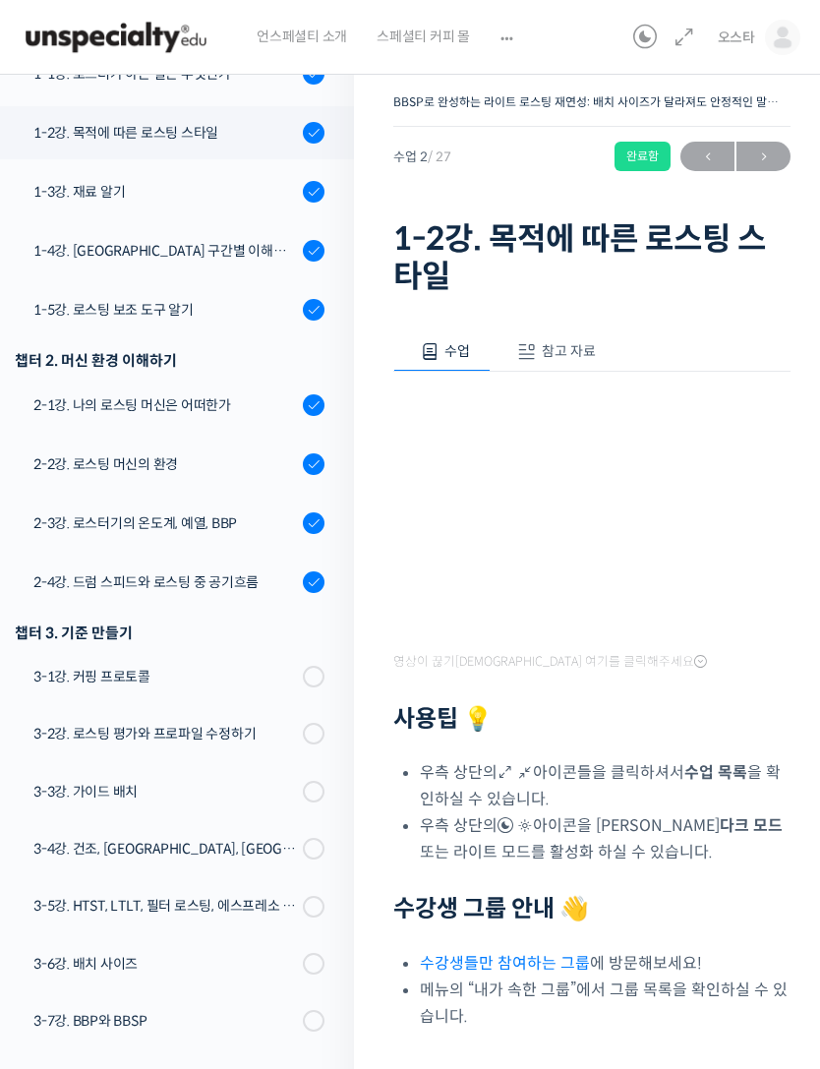
click at [553, 346] on span "참고 자료" at bounding box center [569, 351] width 54 height 18
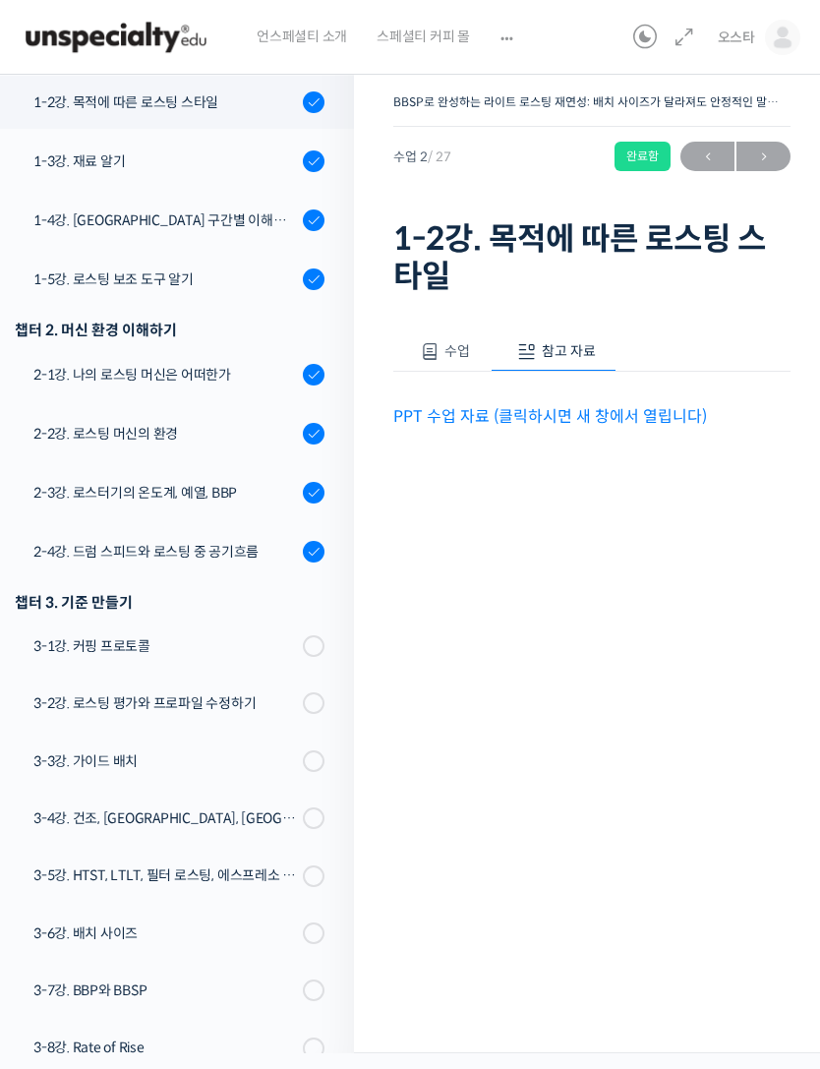
click at [462, 407] on link "PPT 수업 자료 (클릭하시면 새 창에서 열립니다)" at bounding box center [550, 416] width 314 height 21
click at [192, 161] on div "1-3강. 재료 알기" at bounding box center [164, 161] width 263 height 22
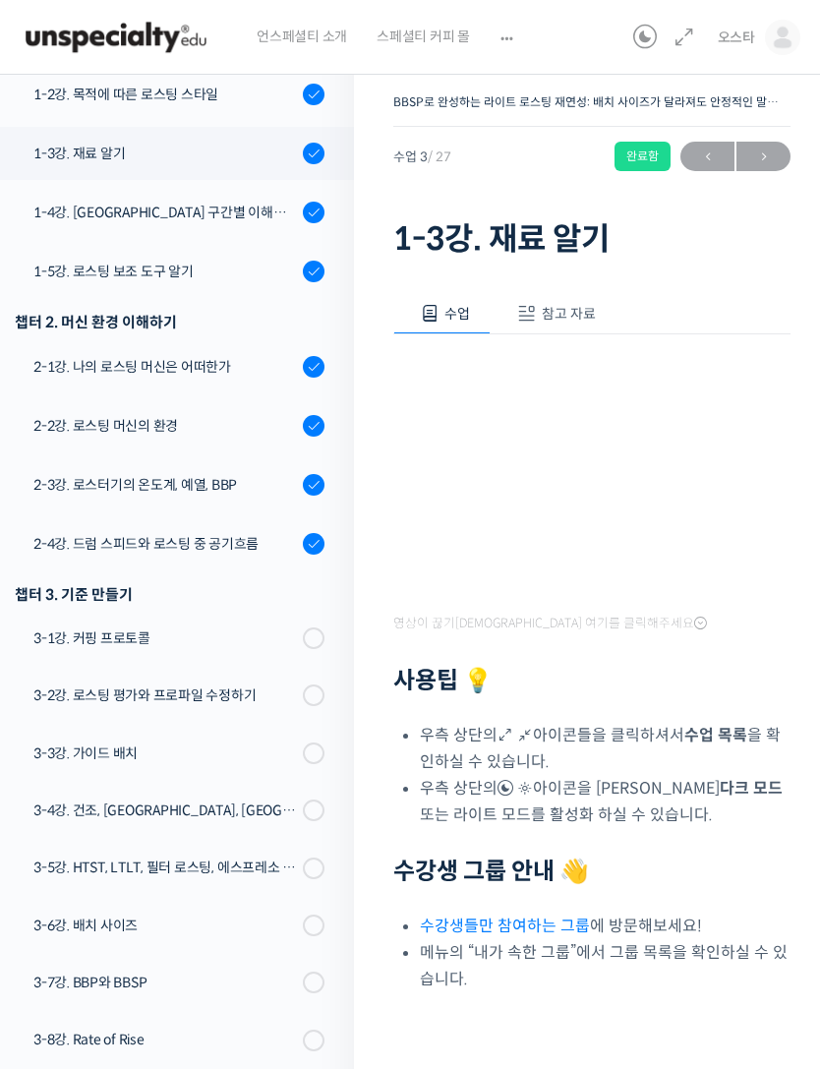
scroll to position [435, 0]
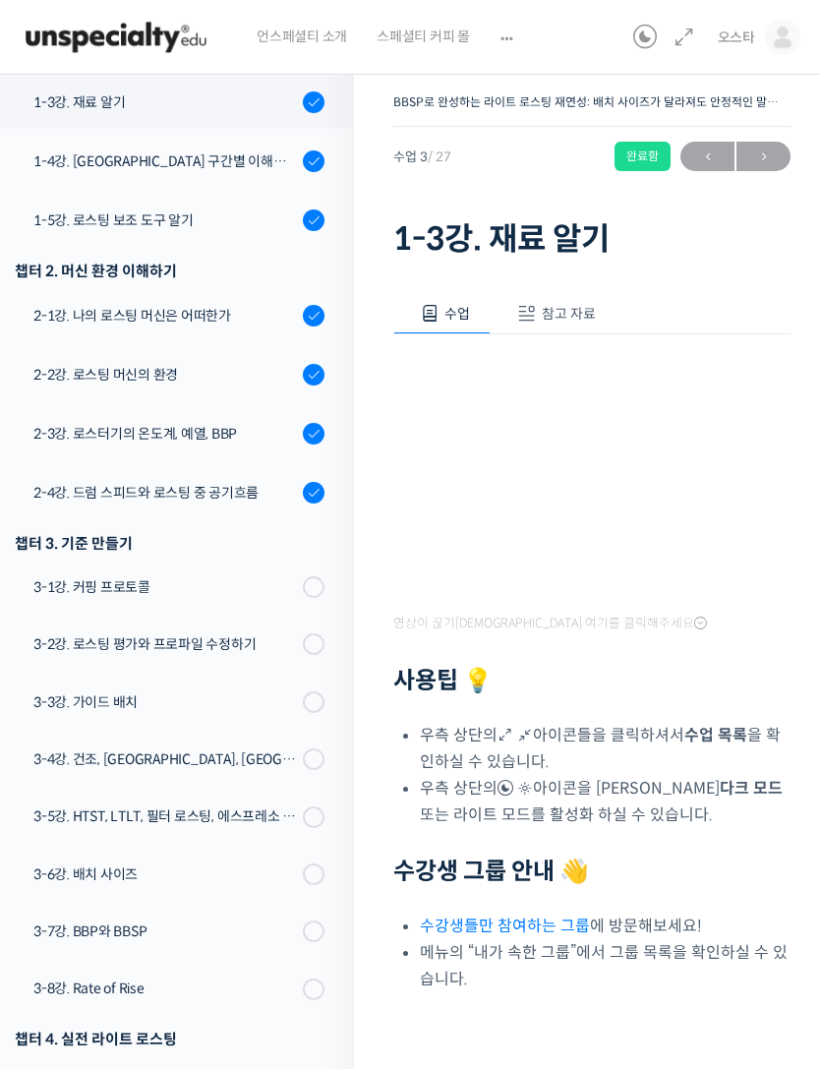
click at [542, 311] on span "참고 자료" at bounding box center [569, 314] width 54 height 18
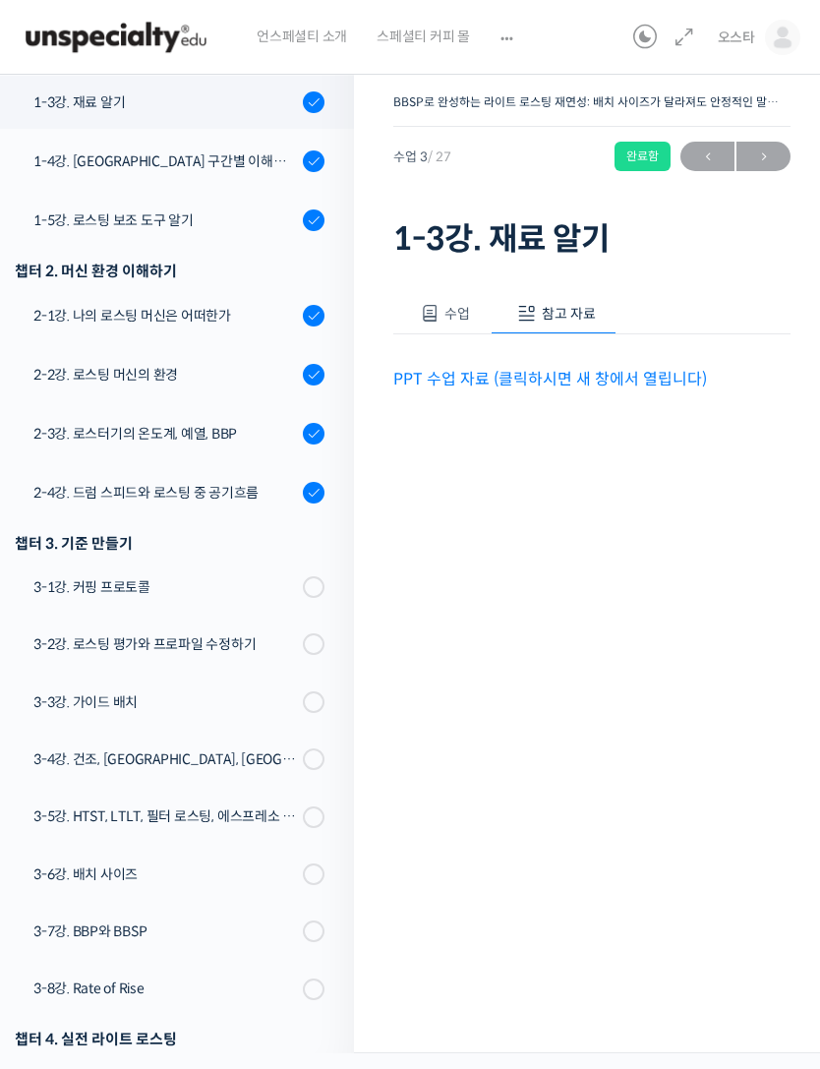
click at [477, 369] on link "PPT 수업 자료 (클릭하시면 새 창에서 열립니다)" at bounding box center [550, 379] width 314 height 21
click at [197, 153] on div "1-4강. [GEOGRAPHIC_DATA] 구간별 이해와 용어" at bounding box center [164, 161] width 263 height 22
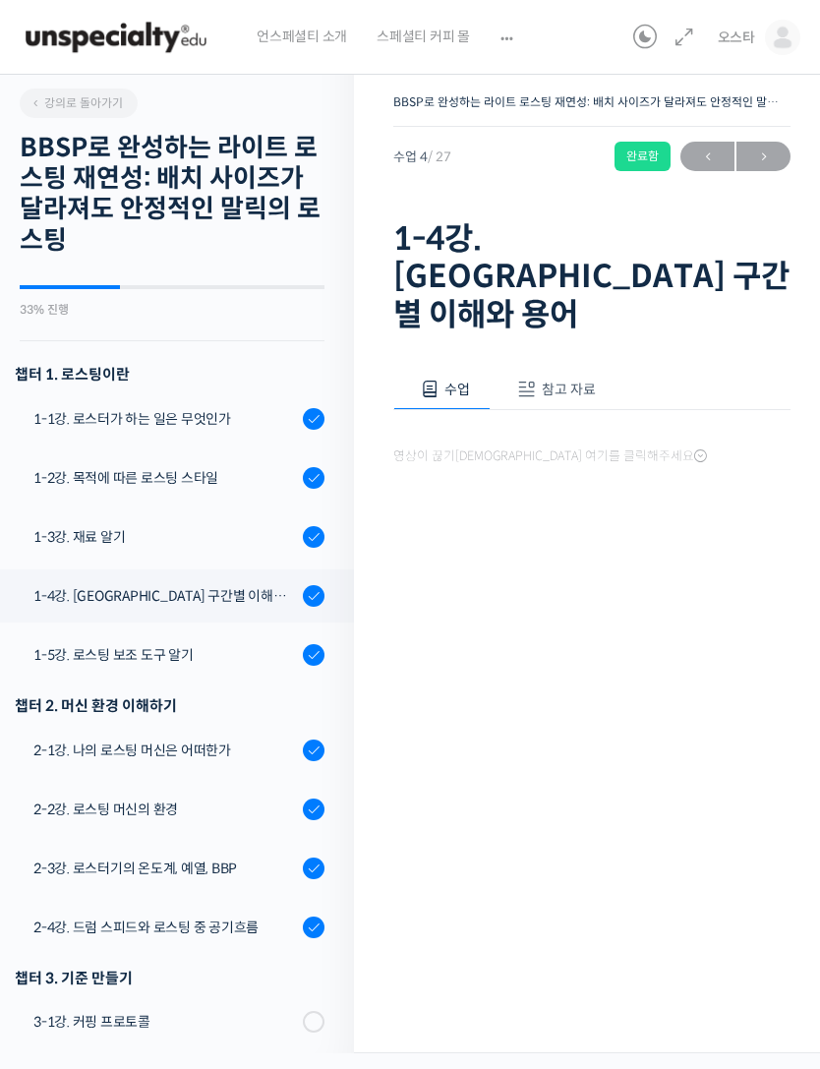
scroll to position [404, 0]
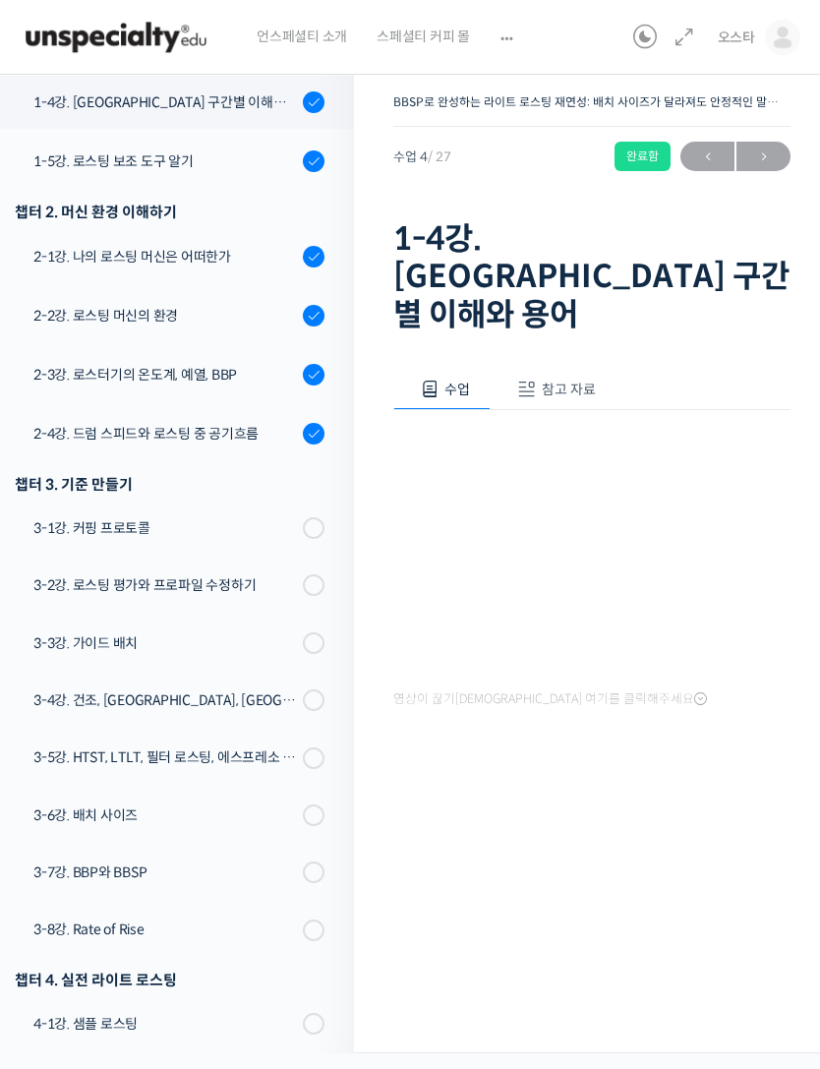
click at [544, 369] on button "참고 자료" at bounding box center [554, 389] width 126 height 41
click at [500, 444] on link "PPT 수업 자료 (클릭하시면 새 창에서 열립니다)" at bounding box center [550, 454] width 314 height 21
click at [187, 157] on div "1-5강. 로스팅 보조 도구 알기" at bounding box center [164, 161] width 263 height 22
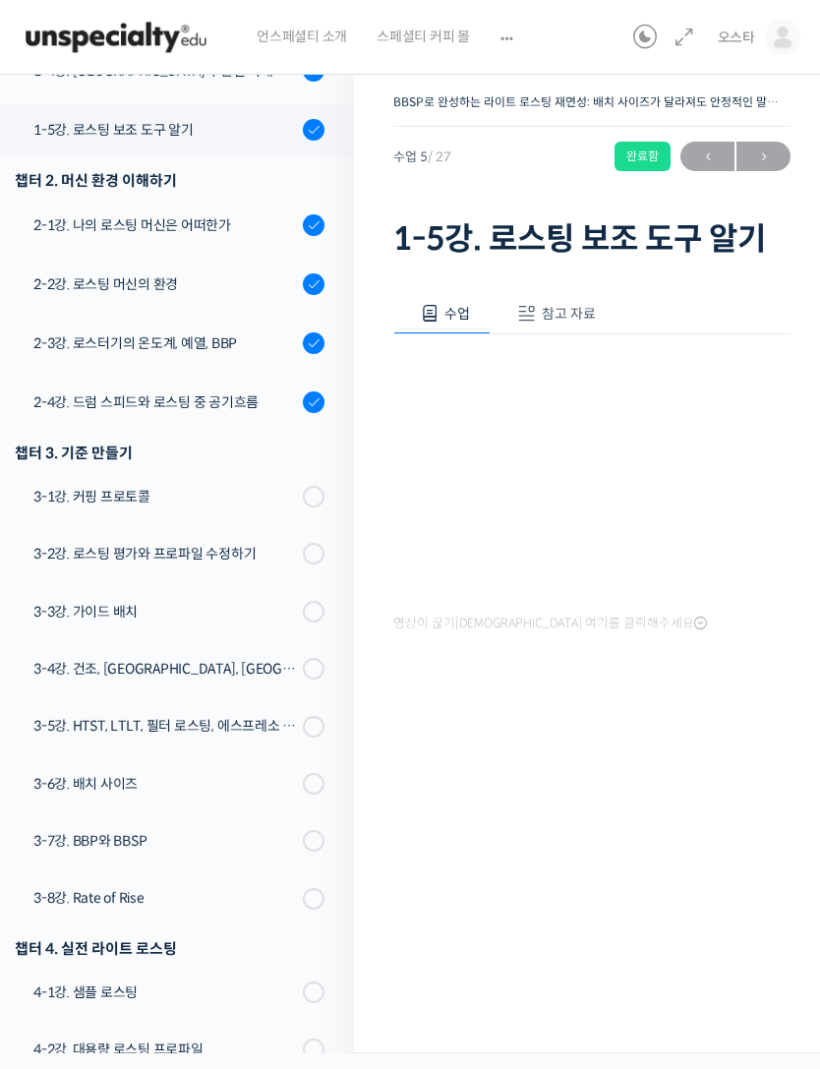
scroll to position [553, 0]
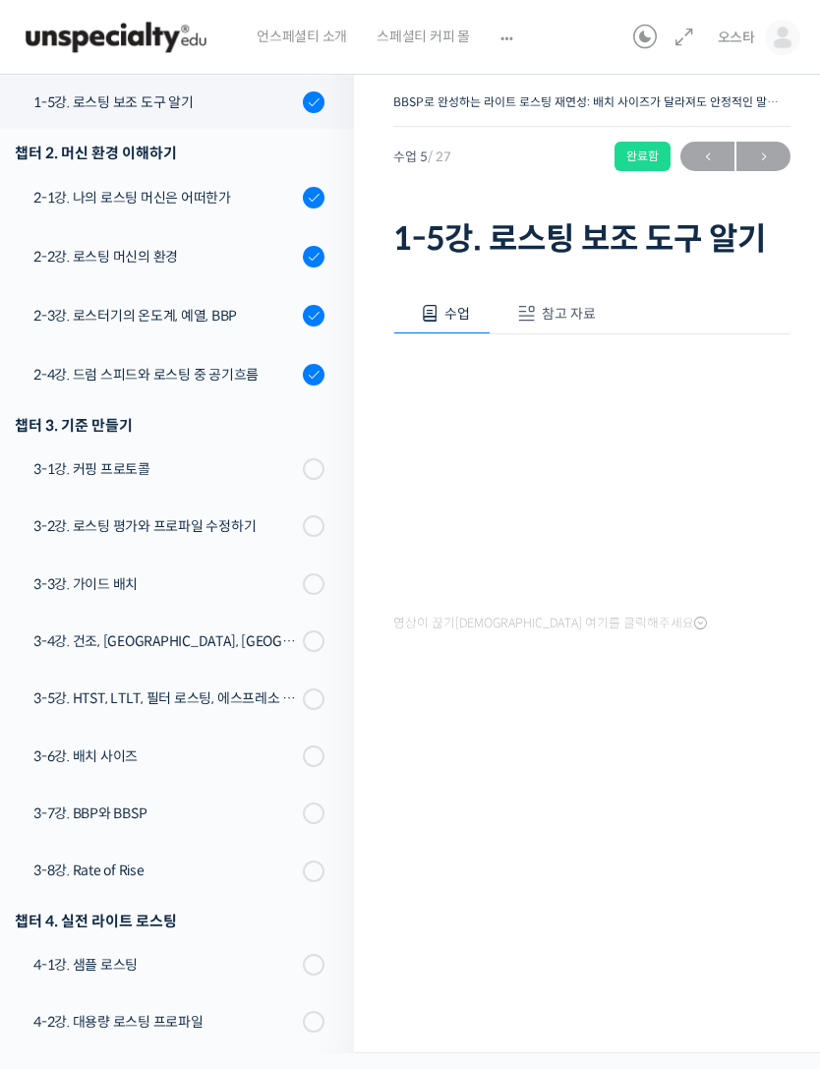
click at [552, 310] on span "참고 자료" at bounding box center [569, 314] width 54 height 18
click at [515, 363] on div "PPT 수업 자료 (클릭하시면 새 창에서 열립니다)" at bounding box center [591, 363] width 397 height 58
click at [494, 386] on link "PPT 수업 자료 (클릭하시면 새 창에서 열립니다)" at bounding box center [550, 379] width 314 height 21
